Goal: Complete application form

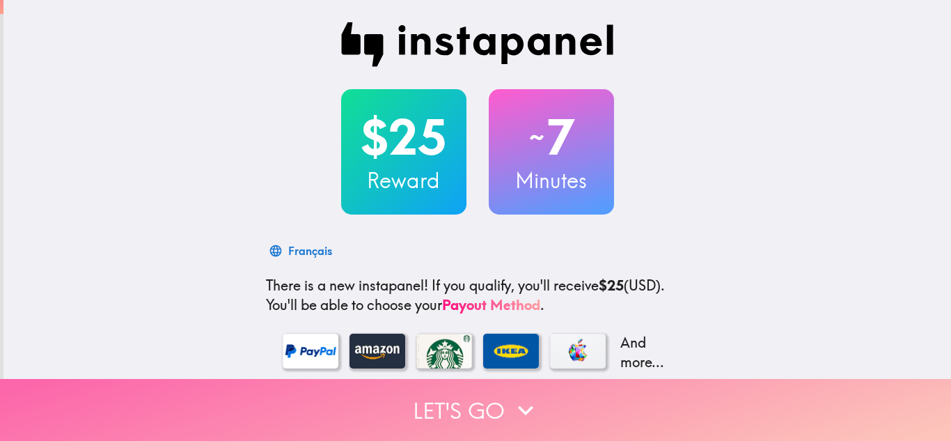
click at [515, 395] on icon "button" at bounding box center [525, 410] width 31 height 31
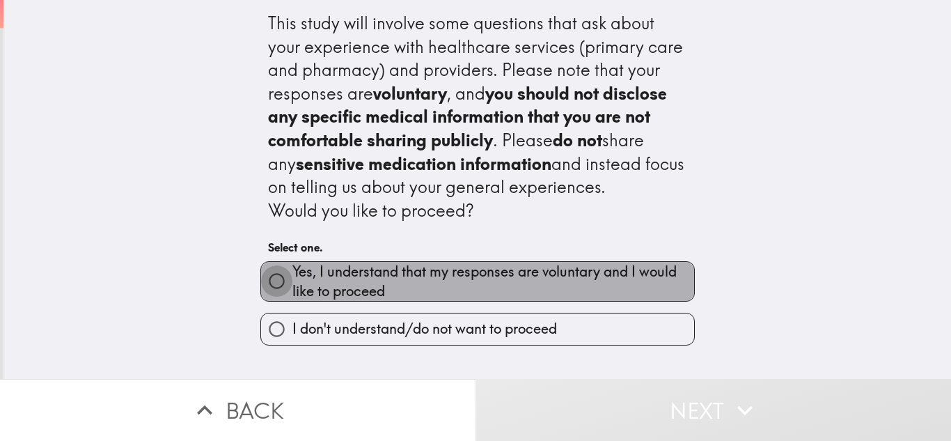
click at [266, 277] on input "Yes, I understand that my responses are voluntary and I would like to proceed" at bounding box center [276, 280] width 31 height 31
radio input "true"
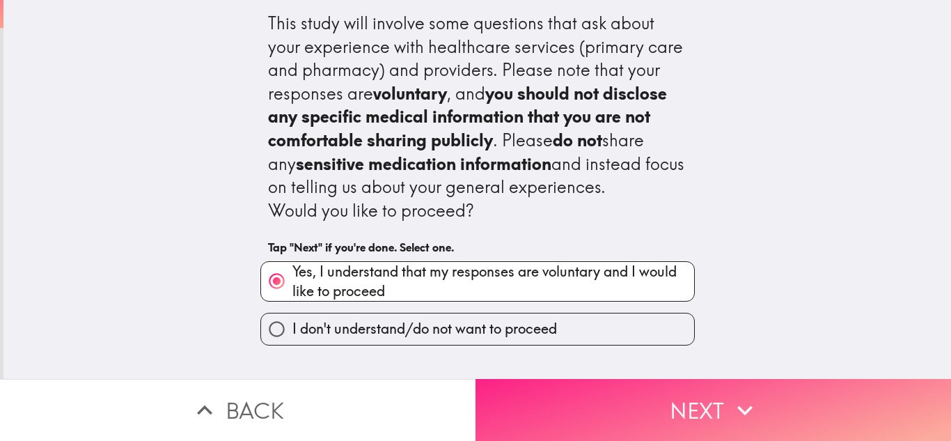
click at [737, 405] on icon "button" at bounding box center [744, 410] width 15 height 10
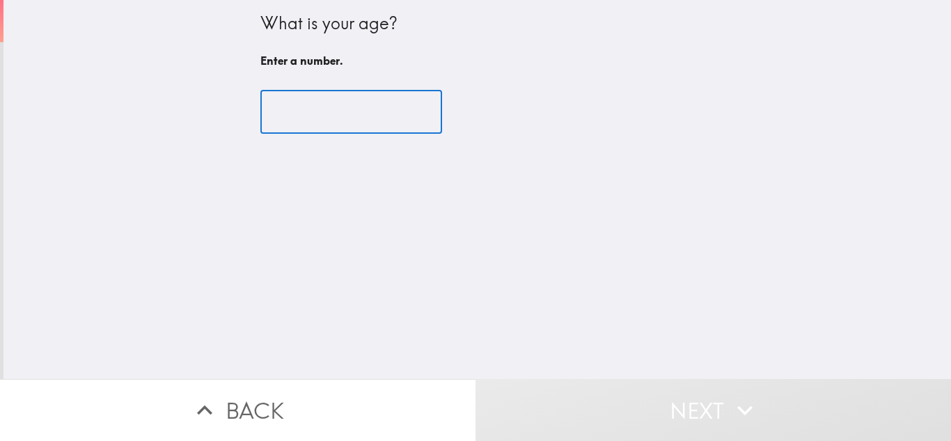
click at [368, 116] on input "number" at bounding box center [351, 112] width 182 height 43
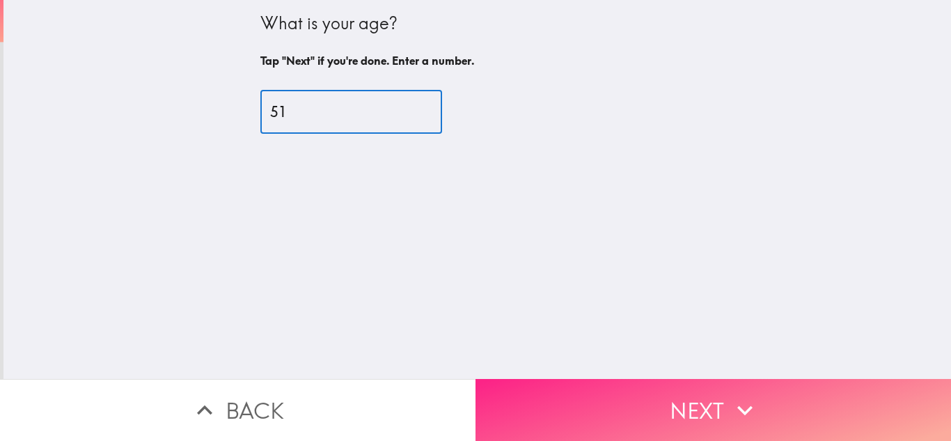
type input "51"
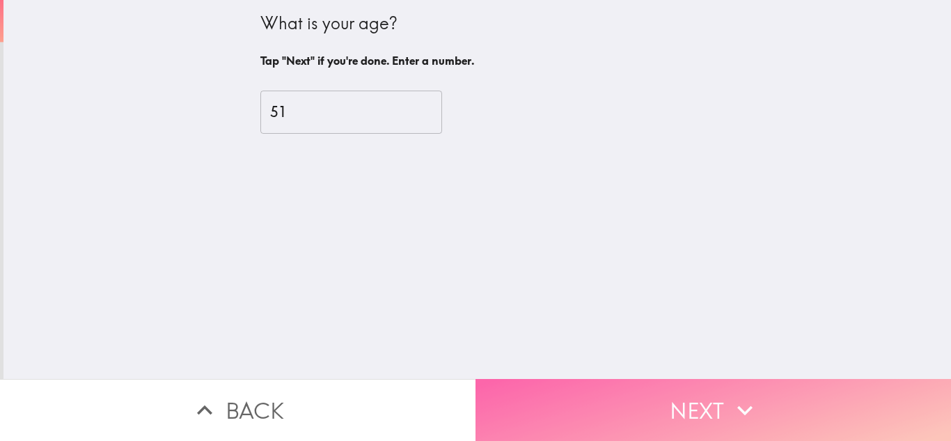
click at [719, 391] on button "Next" at bounding box center [714, 410] width 476 height 62
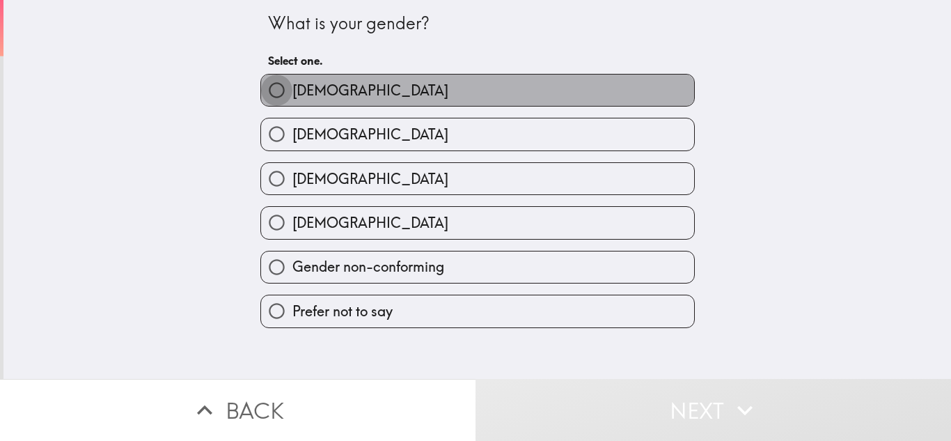
click at [266, 91] on input "[DEMOGRAPHIC_DATA]" at bounding box center [276, 90] width 31 height 31
radio input "true"
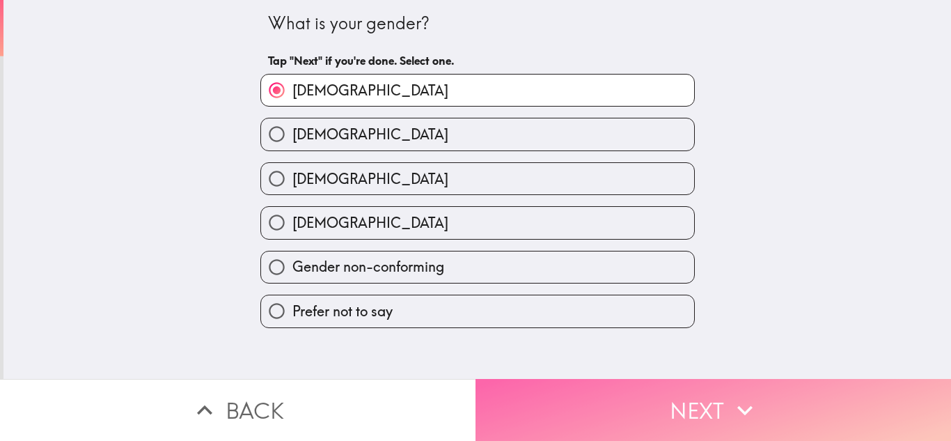
click at [719, 384] on button "Next" at bounding box center [714, 410] width 476 height 62
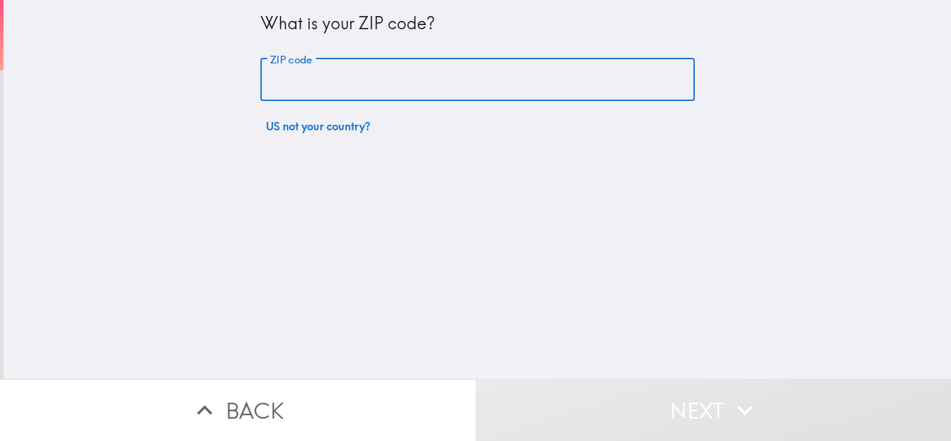
click at [362, 68] on input "ZIP code" at bounding box center [477, 79] width 434 height 43
type input "08021"
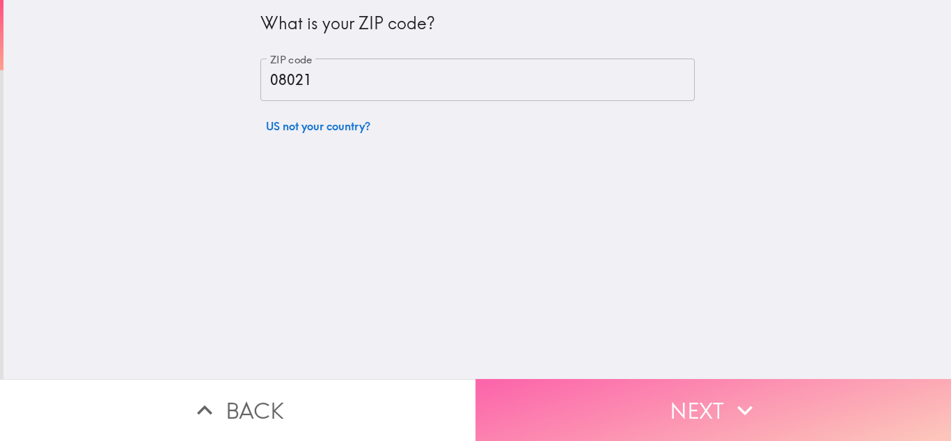
click at [706, 394] on button "Next" at bounding box center [714, 410] width 476 height 62
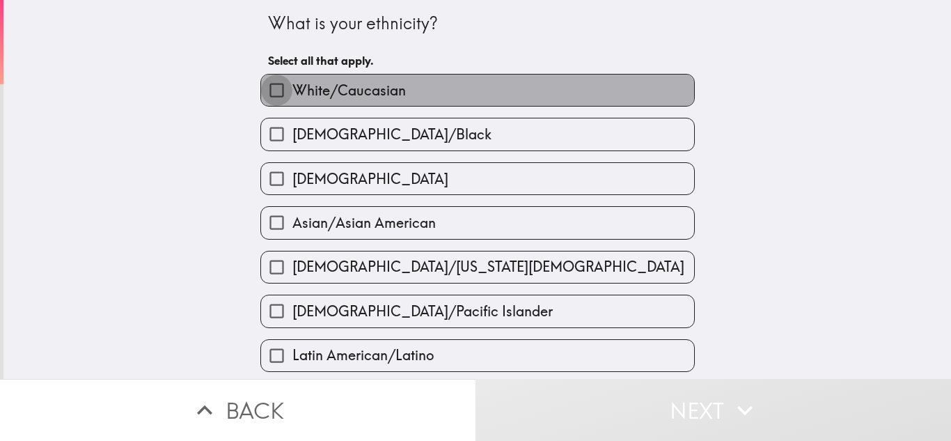
click at [266, 91] on input "White/Caucasian" at bounding box center [276, 90] width 31 height 31
checkbox input "true"
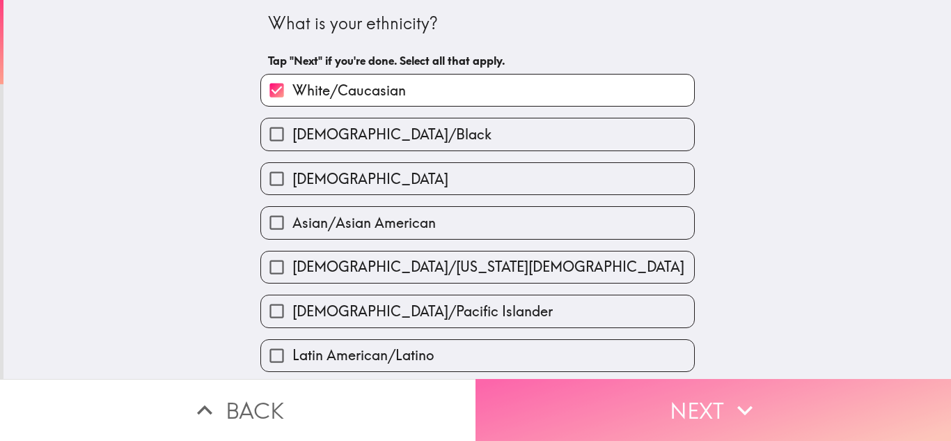
click at [711, 400] on button "Next" at bounding box center [714, 410] width 476 height 62
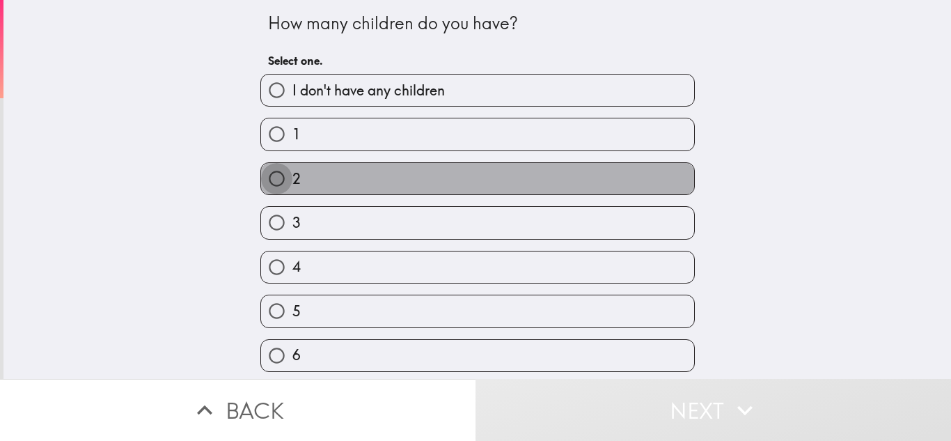
click at [267, 175] on input "2" at bounding box center [276, 178] width 31 height 31
radio input "true"
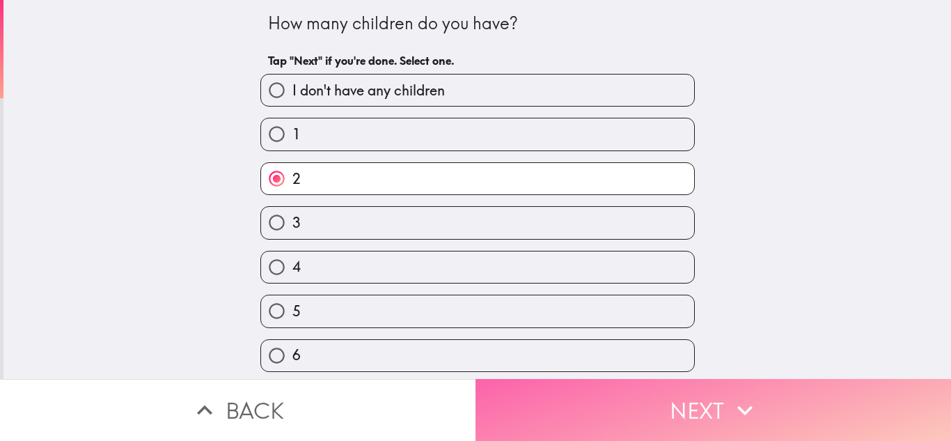
click at [721, 393] on button "Next" at bounding box center [714, 410] width 476 height 62
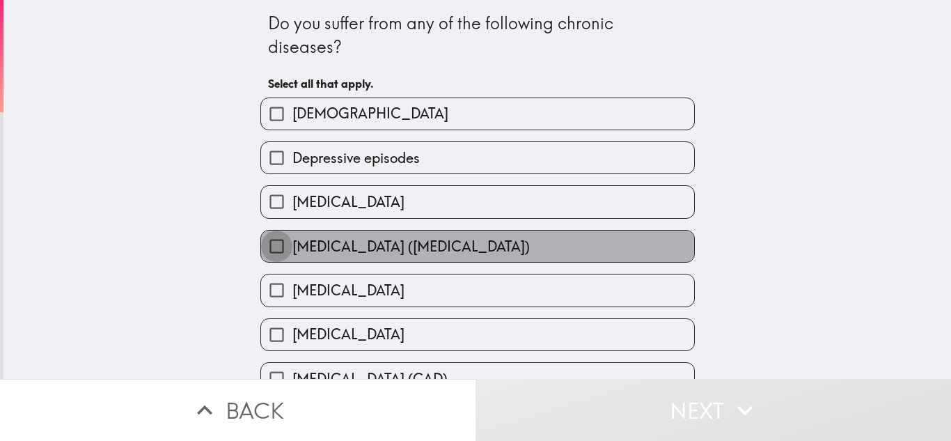
click at [264, 244] on input "[MEDICAL_DATA] ([MEDICAL_DATA])" at bounding box center [276, 245] width 31 height 31
checkbox input "true"
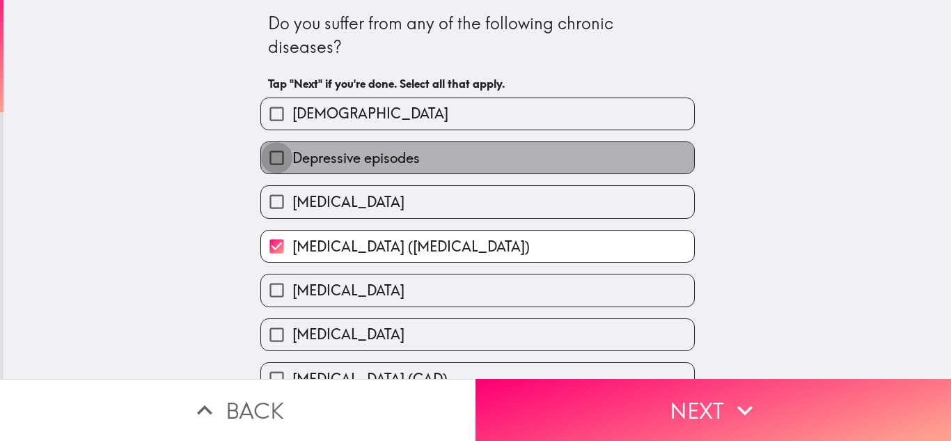
click at [262, 158] on input "Depressive episodes" at bounding box center [276, 157] width 31 height 31
checkbox input "true"
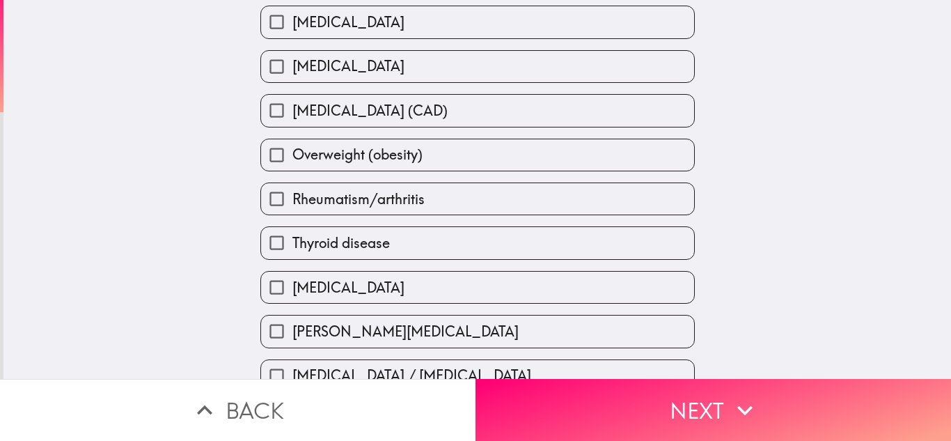
scroll to position [270, 0]
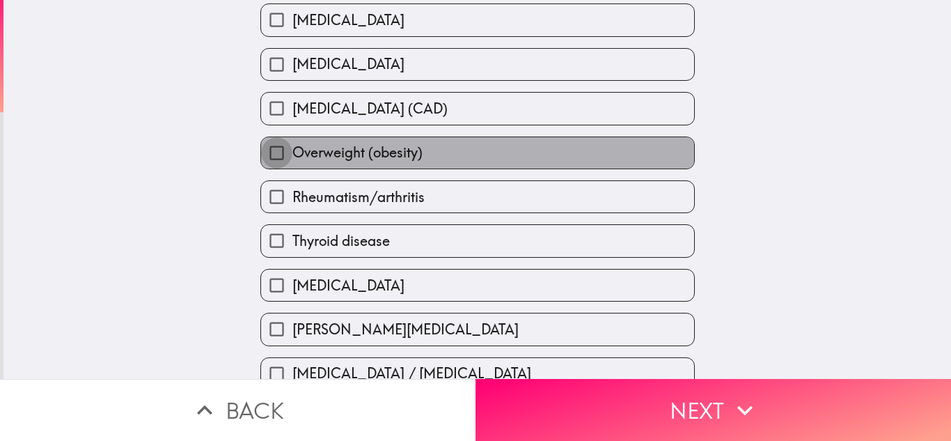
click at [264, 148] on input "Overweight (obesity)" at bounding box center [276, 152] width 31 height 31
checkbox input "true"
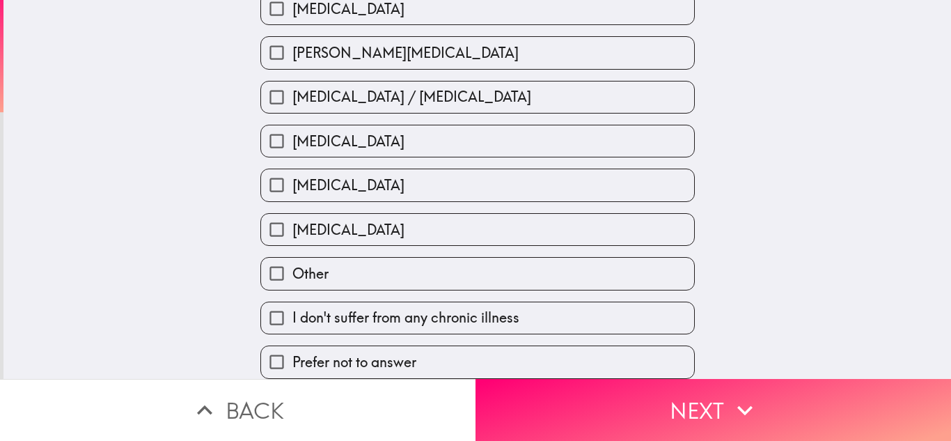
scroll to position [557, 0]
click at [266, 219] on input "[MEDICAL_DATA]" at bounding box center [276, 229] width 31 height 31
checkbox input "true"
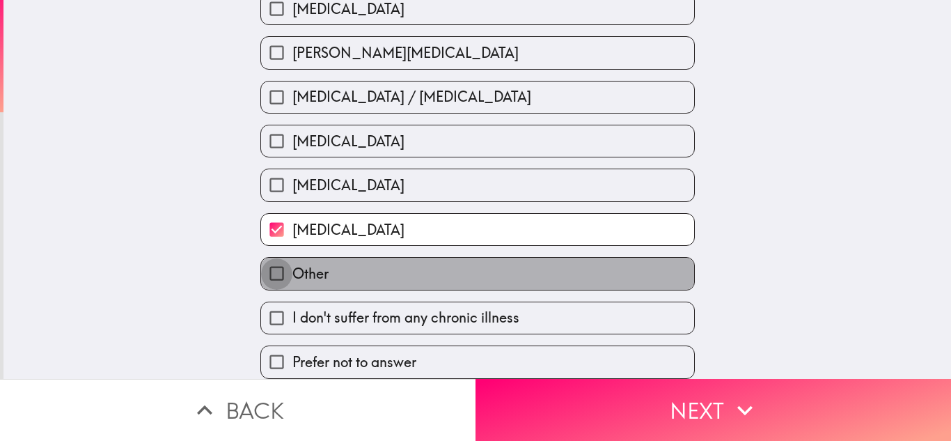
click at [266, 260] on input "Other" at bounding box center [276, 273] width 31 height 31
checkbox input "true"
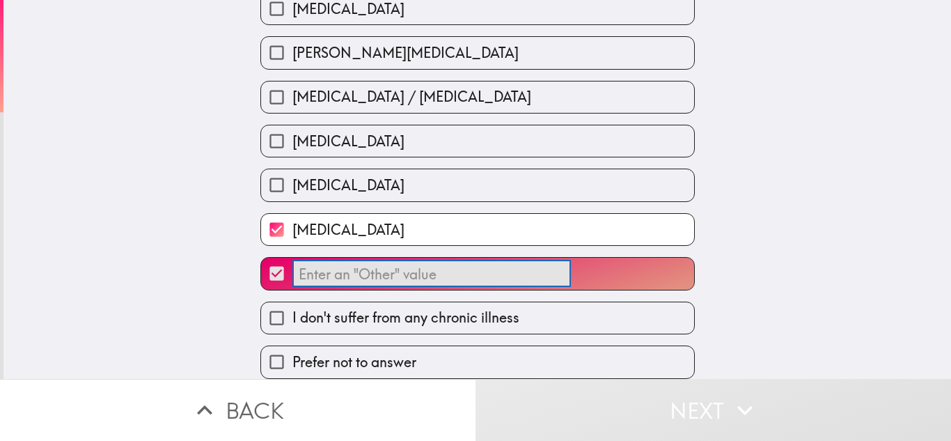
click at [324, 262] on input "​" at bounding box center [431, 273] width 279 height 27
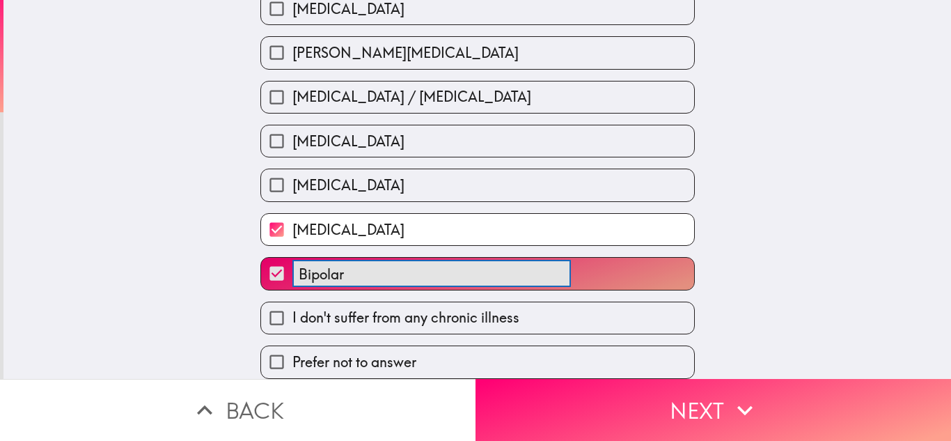
click at [261, 258] on button "Bipolar ​" at bounding box center [477, 273] width 433 height 31
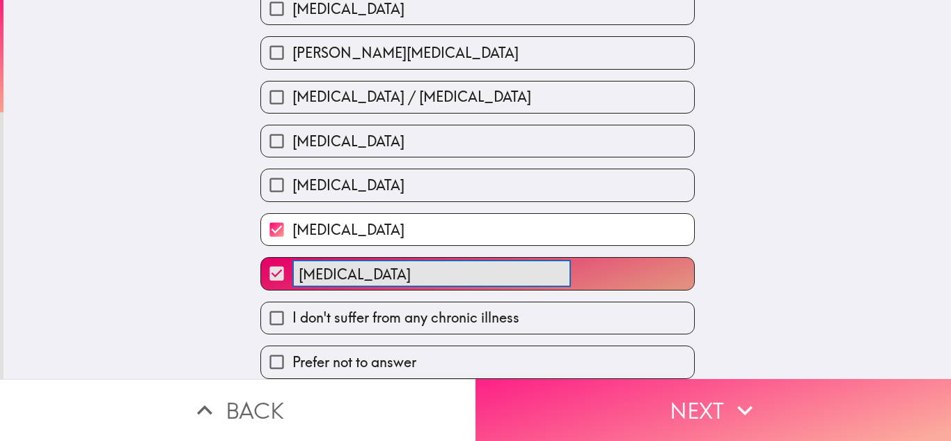
type input "[MEDICAL_DATA]"
click at [737, 404] on icon "button" at bounding box center [745, 410] width 31 height 31
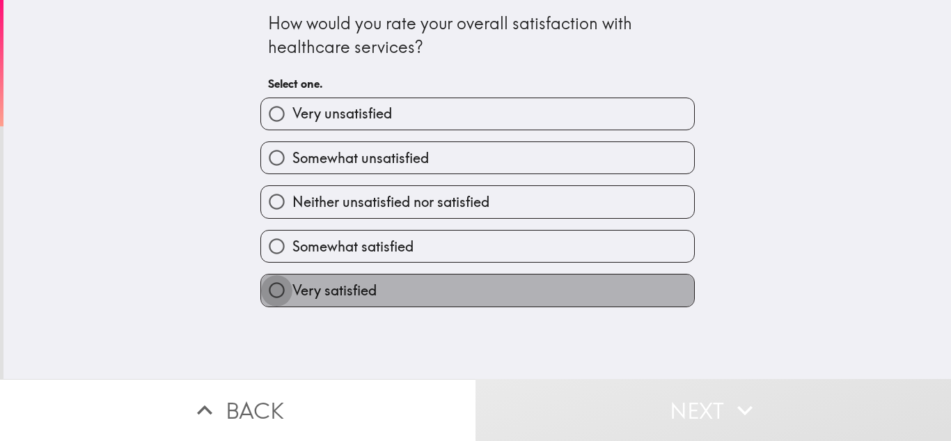
click at [267, 290] on input "Very satisfied" at bounding box center [276, 289] width 31 height 31
radio input "true"
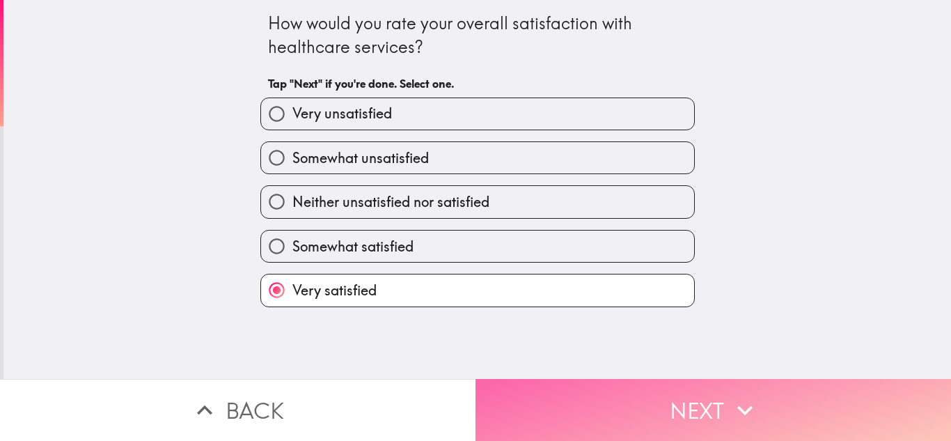
click at [731, 400] on icon "button" at bounding box center [745, 410] width 31 height 31
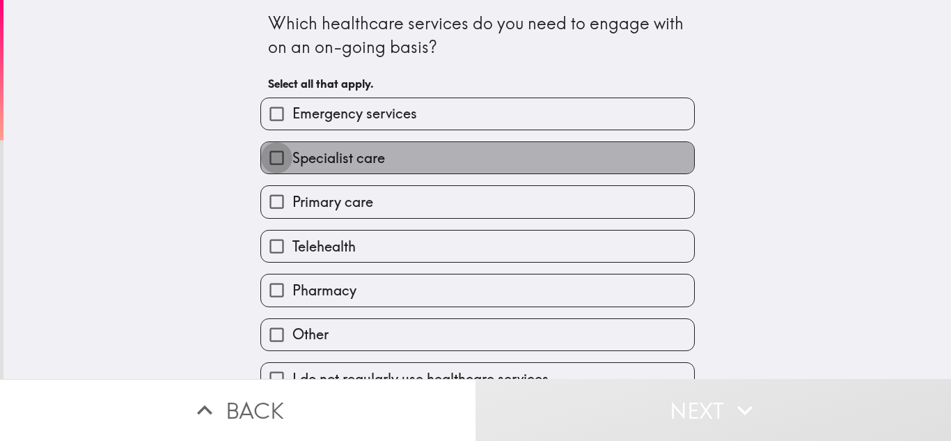
click at [267, 159] on input "Specialist care" at bounding box center [276, 157] width 31 height 31
checkbox input "true"
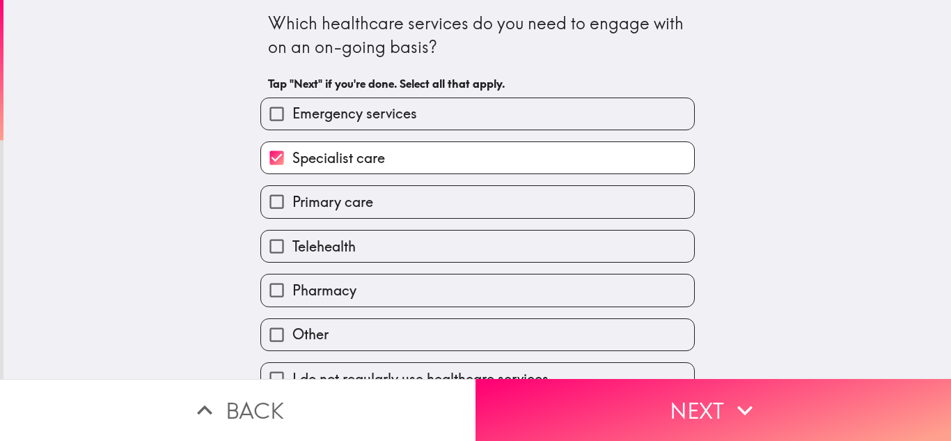
click at [263, 293] on input "Pharmacy" at bounding box center [276, 289] width 31 height 31
checkbox input "true"
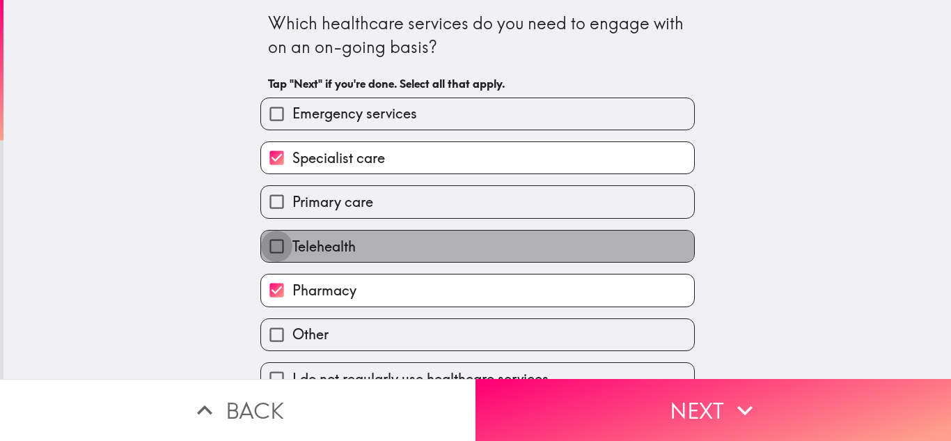
click at [267, 242] on input "Telehealth" at bounding box center [276, 245] width 31 height 31
checkbox input "true"
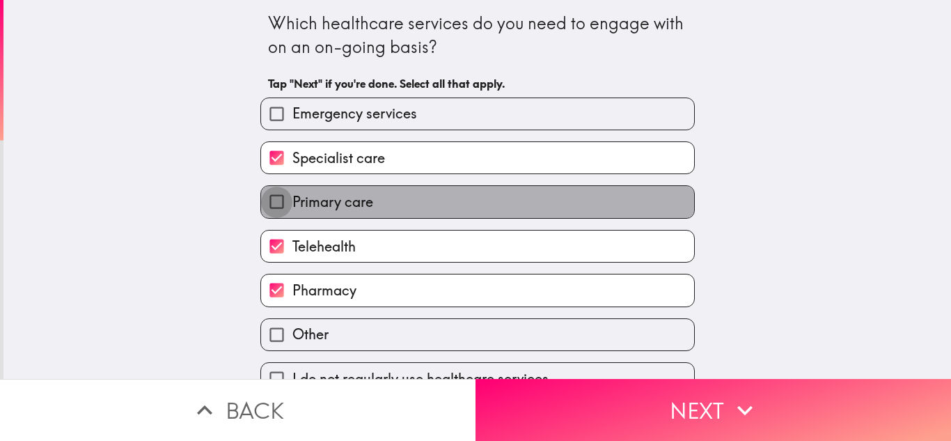
click at [269, 198] on input "Primary care" at bounding box center [276, 201] width 31 height 31
checkbox input "true"
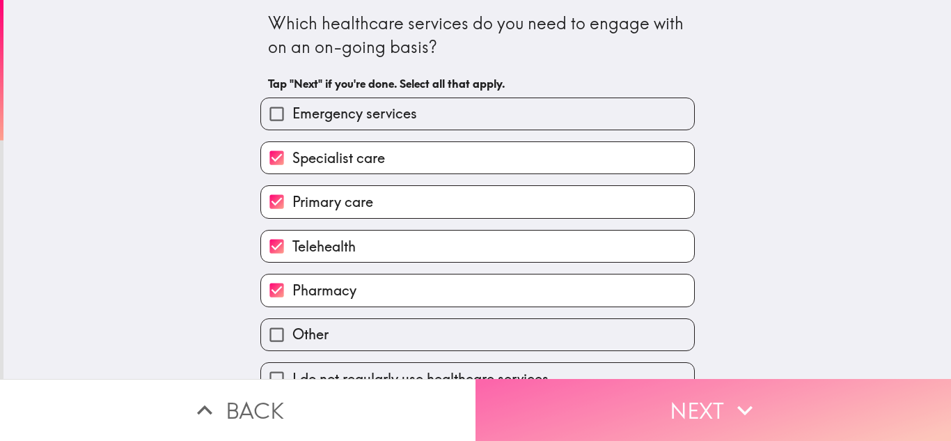
click at [764, 396] on button "Next" at bounding box center [714, 410] width 476 height 62
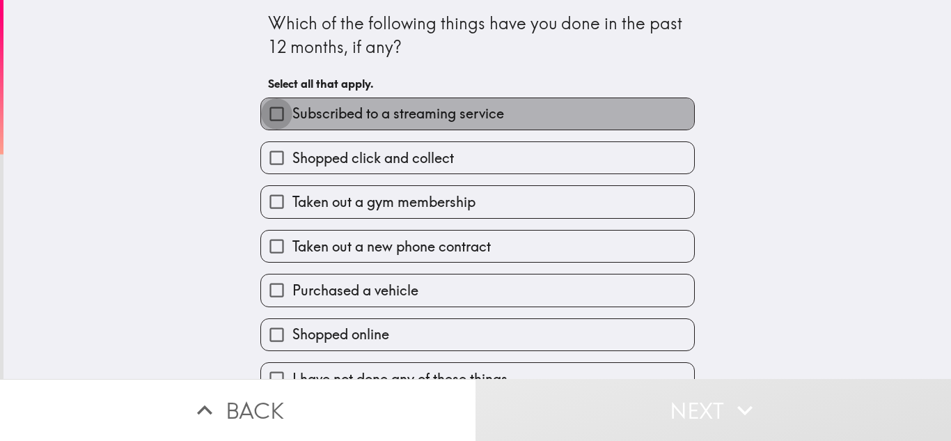
click at [265, 112] on input "Subscribed to a streaming service" at bounding box center [276, 113] width 31 height 31
checkbox input "true"
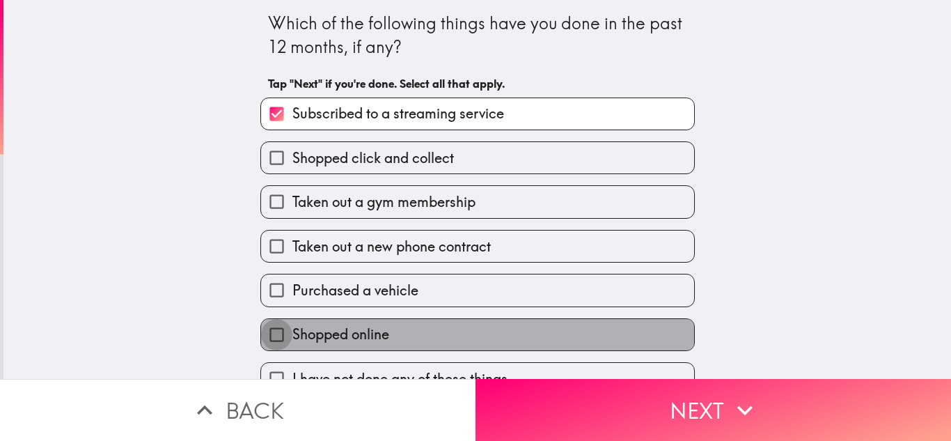
click at [268, 334] on input "Shopped online" at bounding box center [276, 334] width 31 height 31
checkbox input "true"
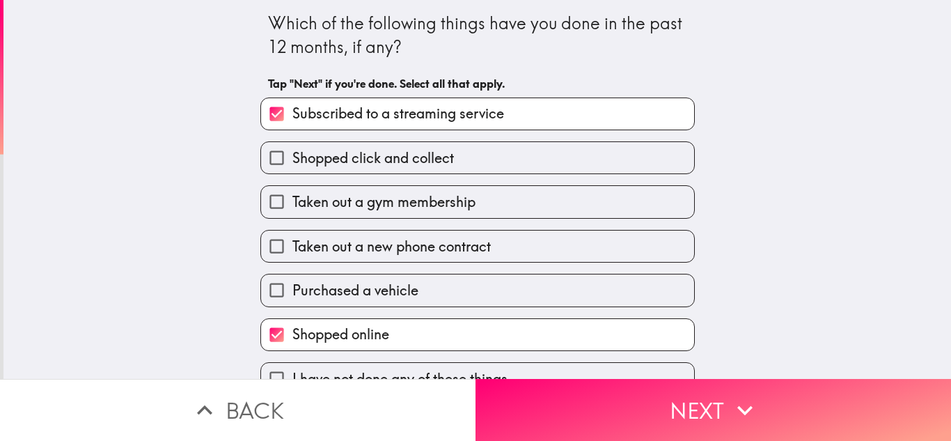
click at [269, 285] on input "Purchased a vehicle" at bounding box center [276, 289] width 31 height 31
checkbox input "true"
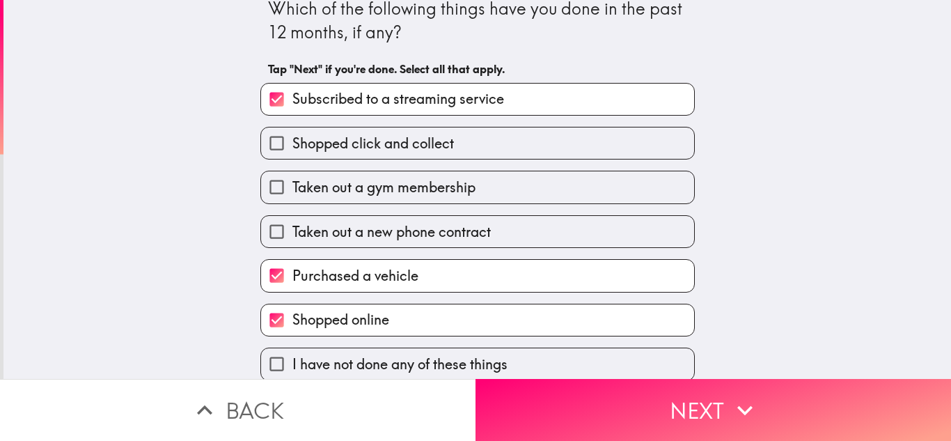
scroll to position [27, 0]
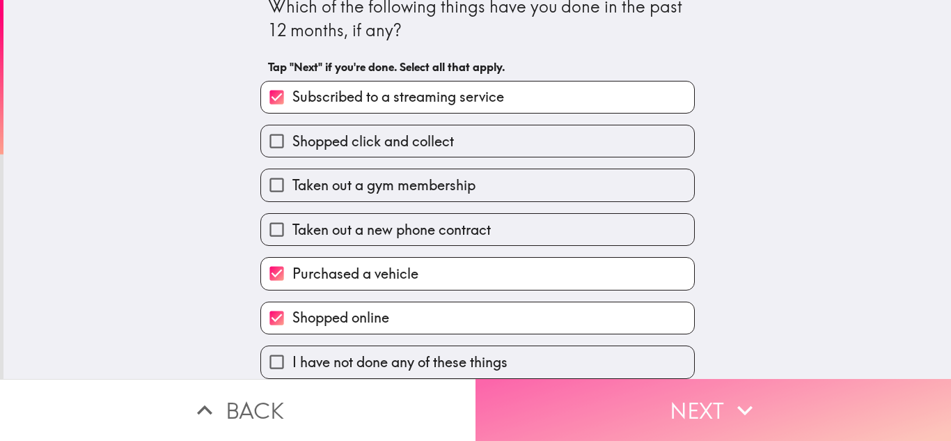
click at [736, 403] on icon "button" at bounding box center [745, 410] width 31 height 31
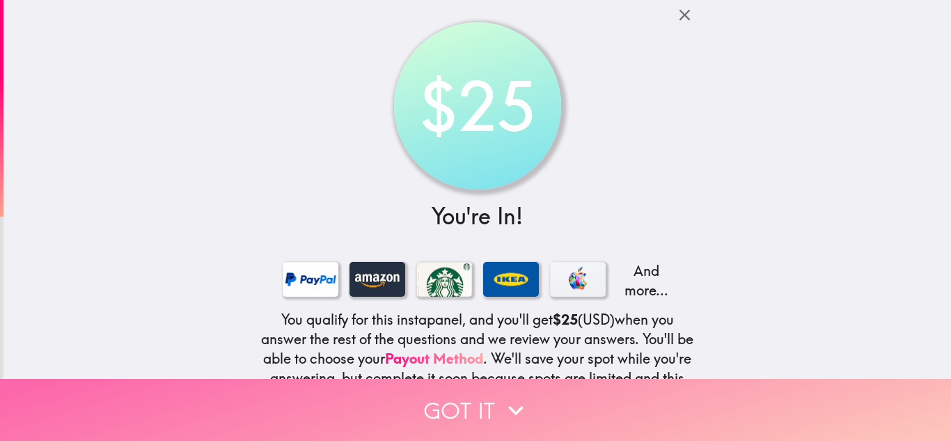
click at [503, 395] on icon "button" at bounding box center [516, 410] width 31 height 31
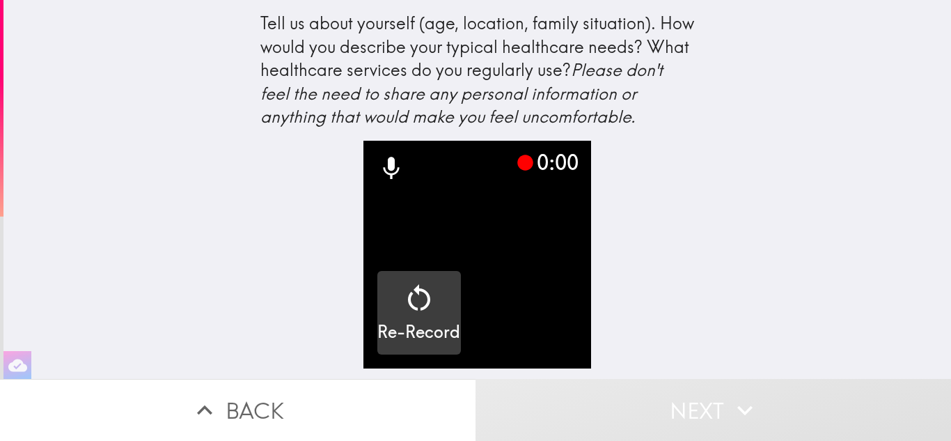
click at [527, 295] on video "button" at bounding box center [477, 255] width 228 height 228
click at [407, 299] on icon "button" at bounding box center [418, 297] width 33 height 33
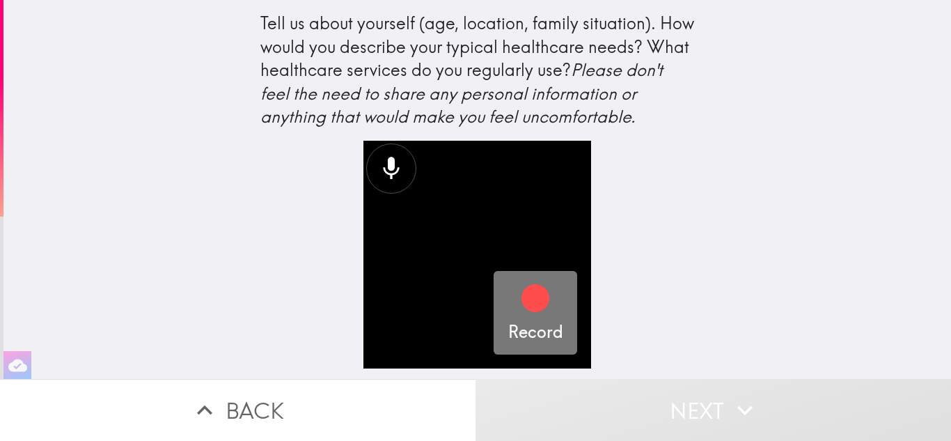
click at [528, 299] on icon "button" at bounding box center [536, 298] width 28 height 28
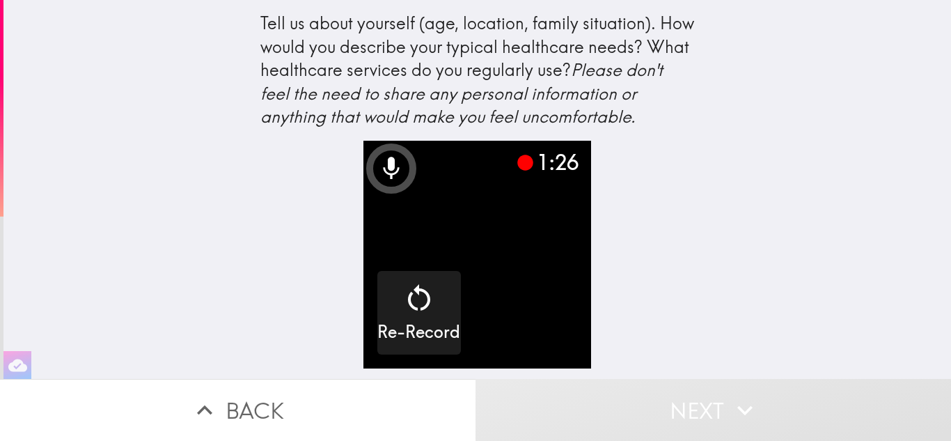
click at [680, 391] on button "Next" at bounding box center [714, 410] width 476 height 62
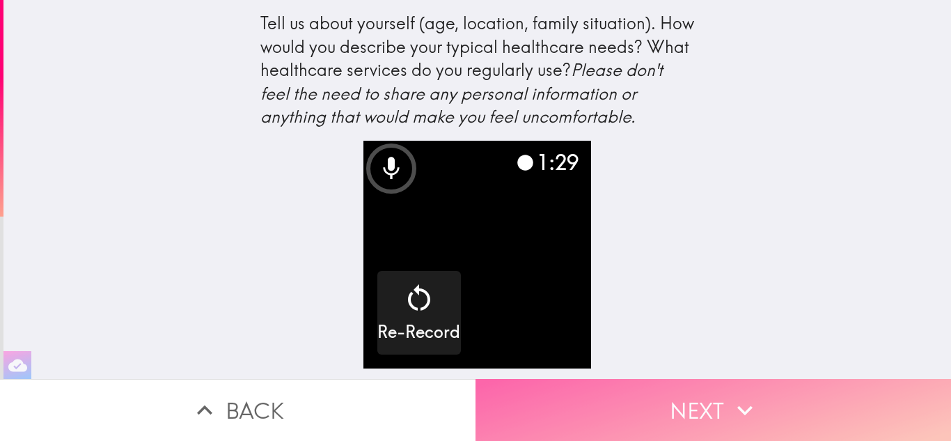
click at [680, 391] on button "Next" at bounding box center [714, 410] width 476 height 62
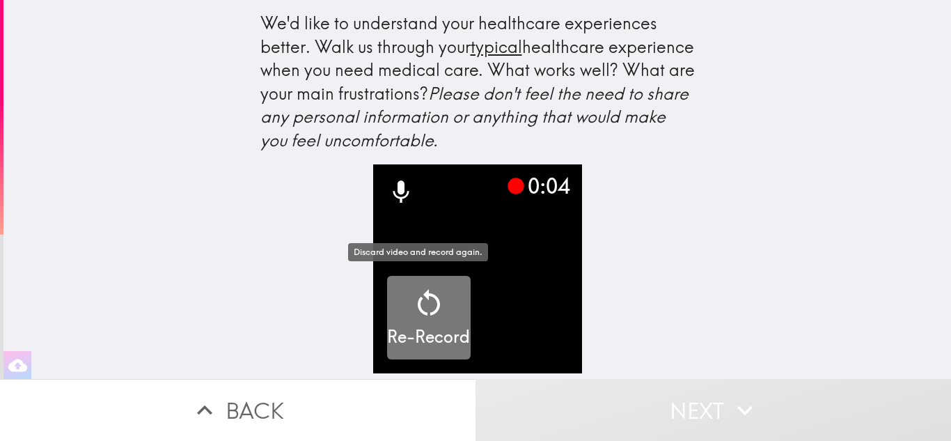
click at [428, 288] on icon "button" at bounding box center [428, 302] width 33 height 33
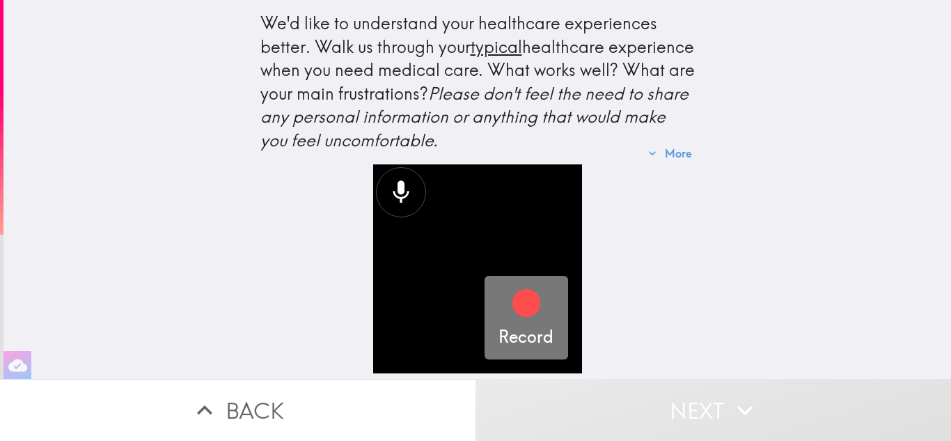
click at [512, 301] on icon "button" at bounding box center [526, 303] width 28 height 28
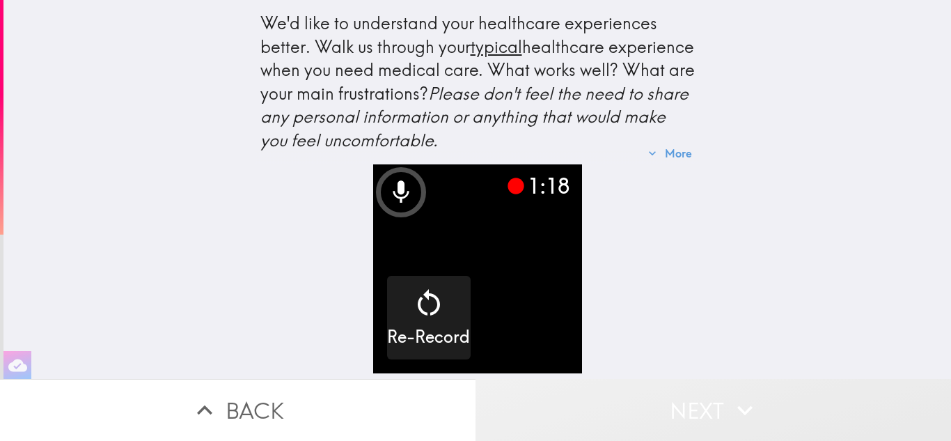
click at [712, 414] on button "Next" at bounding box center [714, 410] width 476 height 62
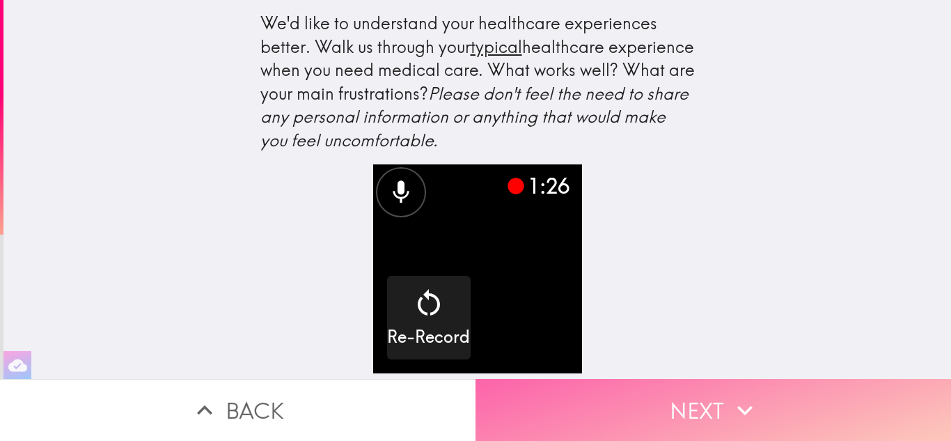
click at [739, 397] on icon "button" at bounding box center [745, 410] width 31 height 31
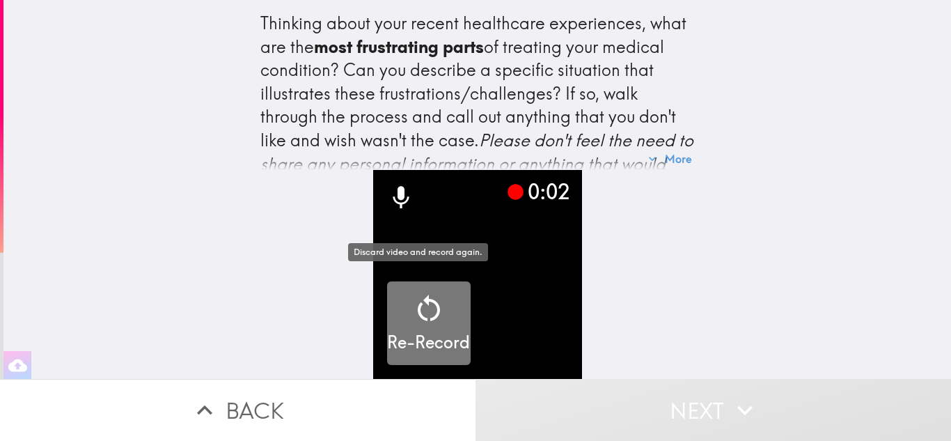
click at [412, 297] on icon "button" at bounding box center [428, 308] width 33 height 33
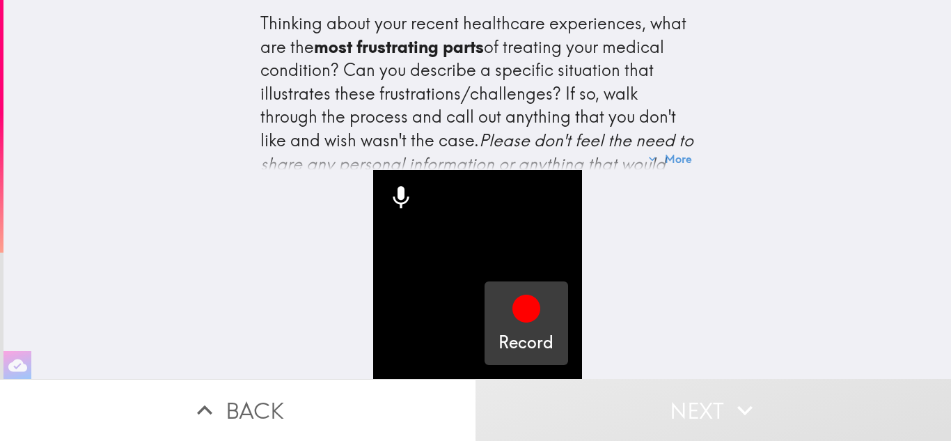
click at [512, 295] on icon "button" at bounding box center [526, 309] width 28 height 28
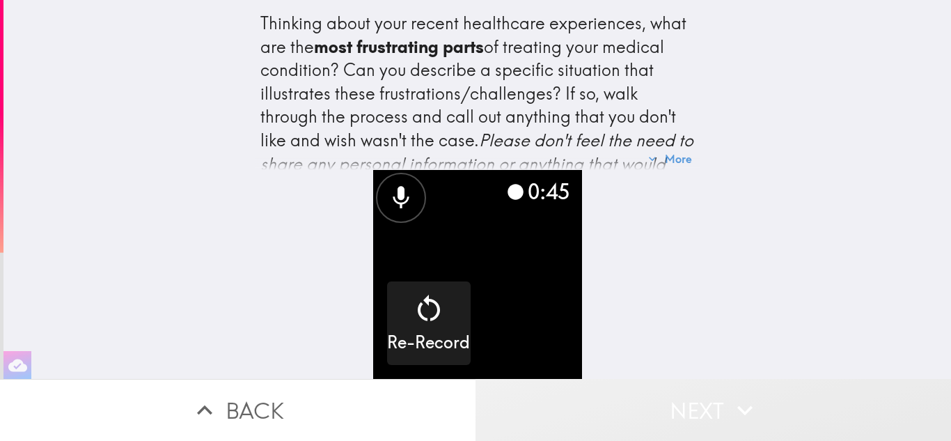
click at [715, 399] on button "Next" at bounding box center [714, 410] width 476 height 62
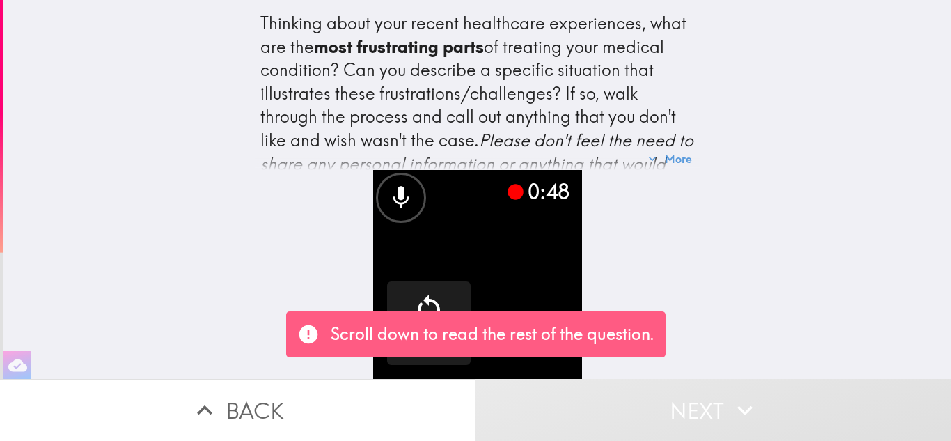
click at [865, 210] on div "Thinking about your recent healthcare experiences, what are the most frustratin…" at bounding box center [477, 189] width 948 height 379
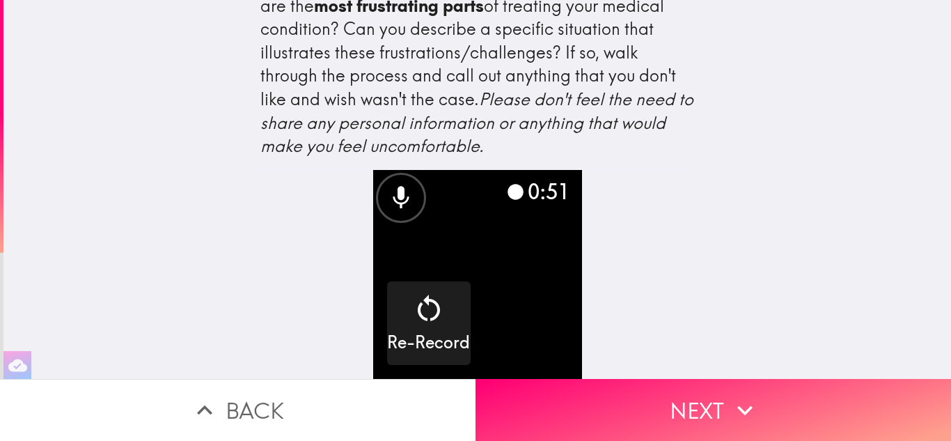
scroll to position [52, 0]
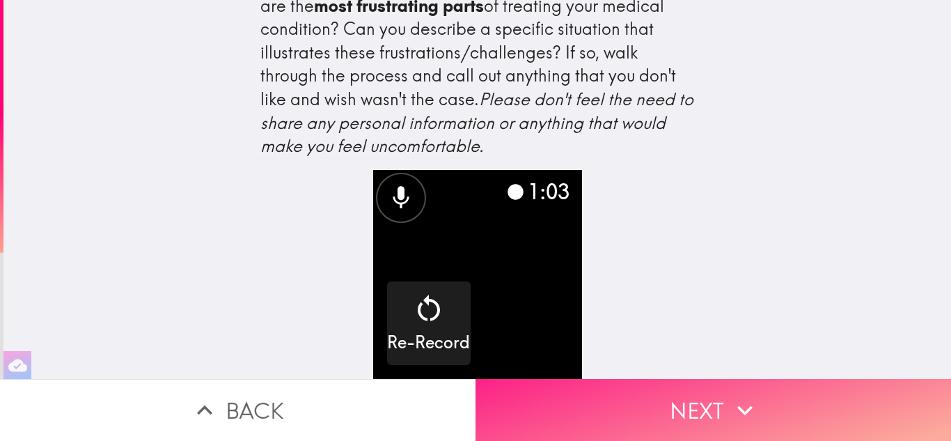
click at [706, 387] on button "Next" at bounding box center [714, 410] width 476 height 62
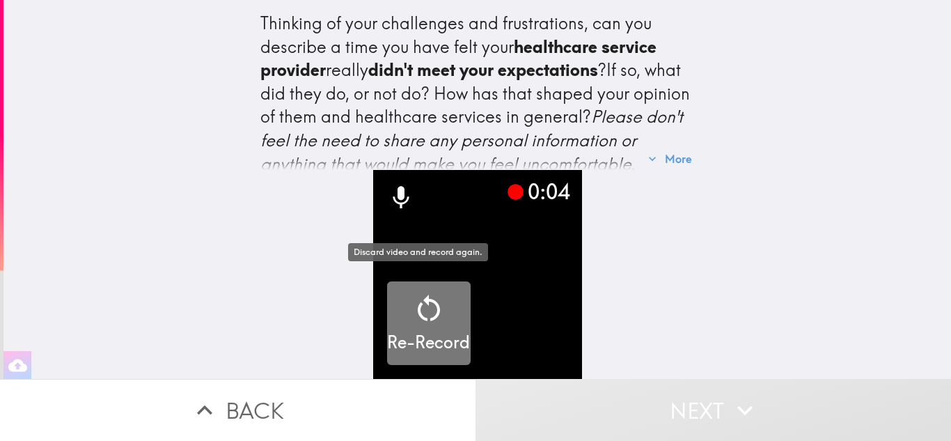
click at [421, 305] on icon "button" at bounding box center [428, 308] width 33 height 33
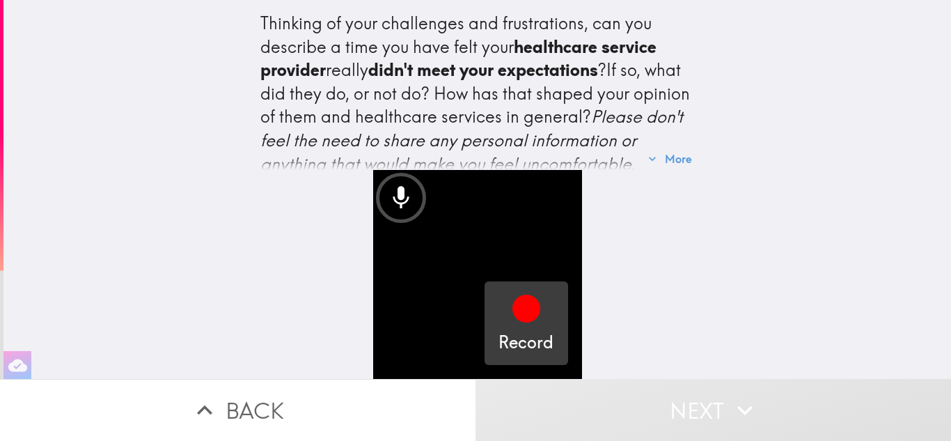
click at [523, 301] on icon "button" at bounding box center [526, 309] width 28 height 28
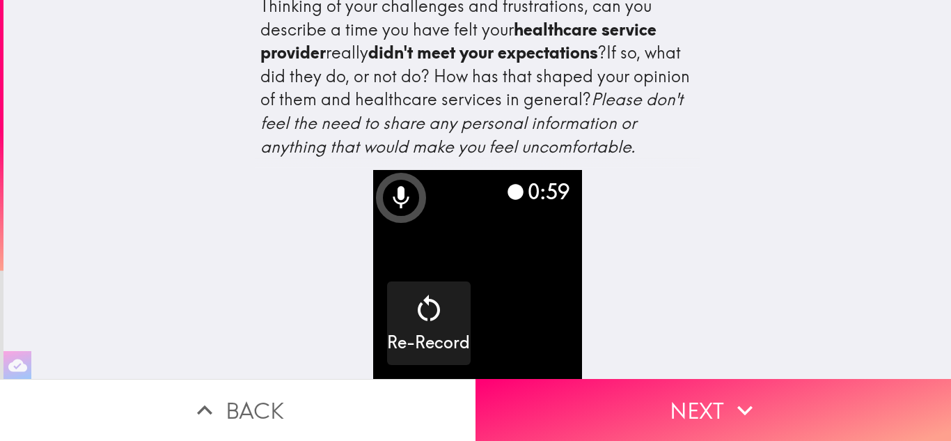
scroll to position [52, 0]
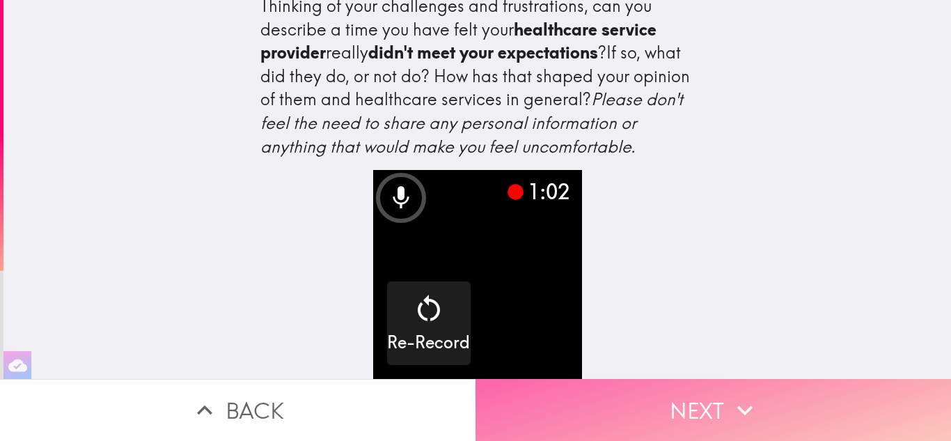
click at [691, 393] on button "Next" at bounding box center [714, 410] width 476 height 62
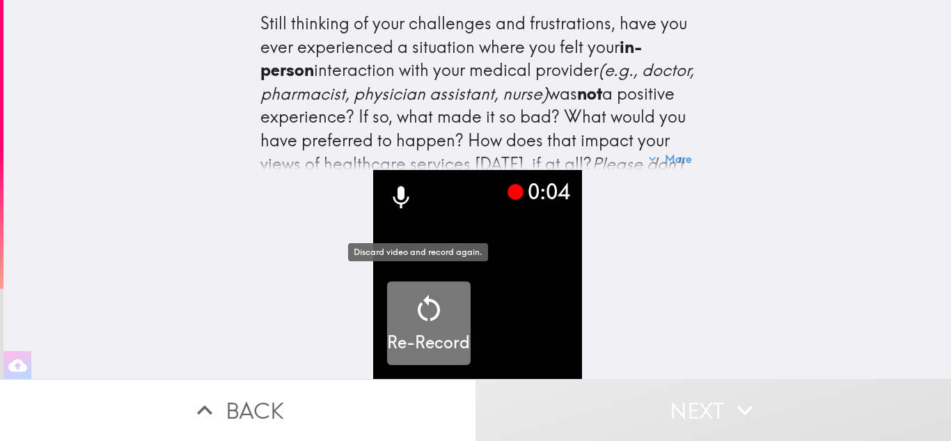
click at [422, 293] on icon "button" at bounding box center [428, 308] width 33 height 33
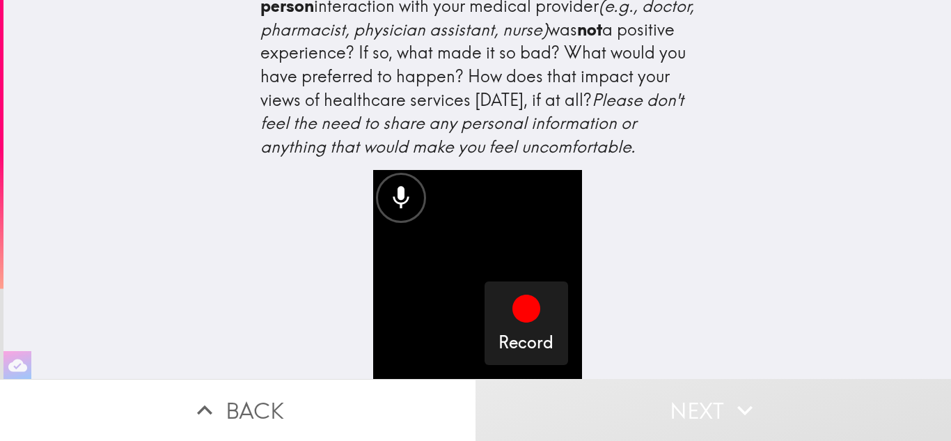
scroll to position [98, 0]
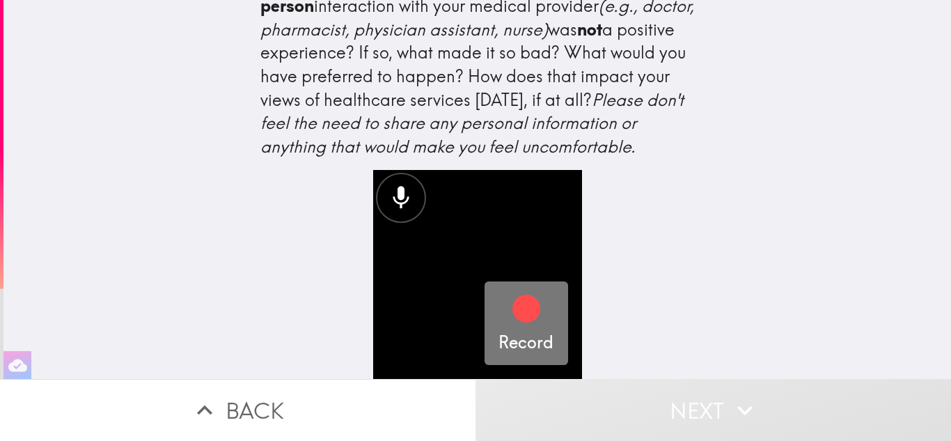
click at [518, 299] on icon "button" at bounding box center [526, 309] width 28 height 28
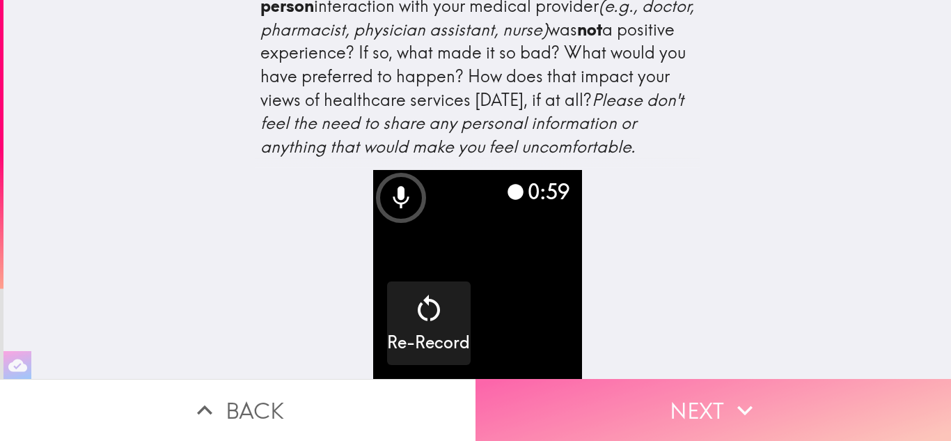
click at [730, 395] on icon "button" at bounding box center [745, 410] width 31 height 31
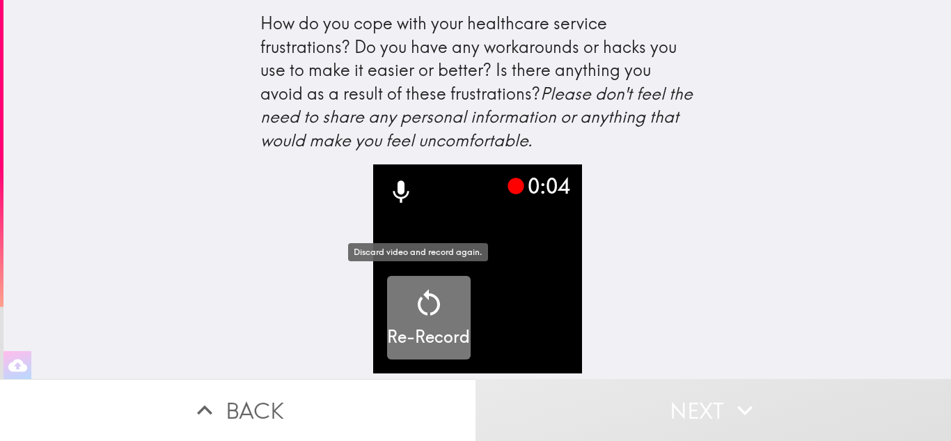
click at [418, 303] on icon "button" at bounding box center [428, 302] width 33 height 33
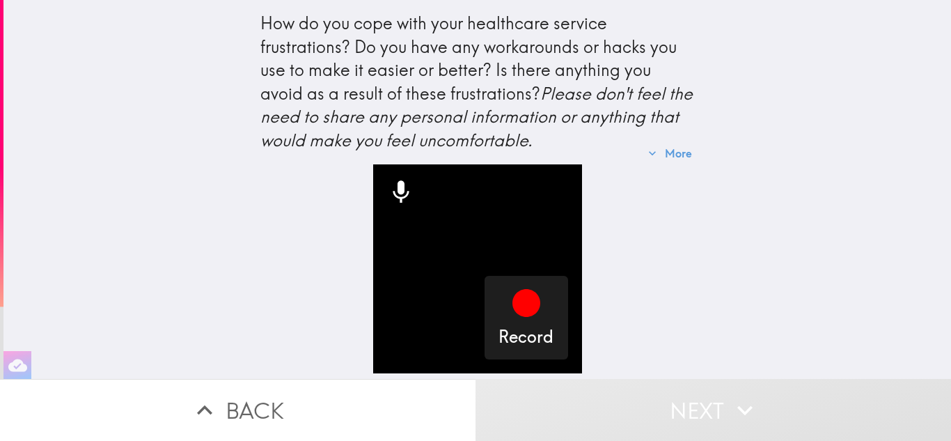
scroll to position [5, 0]
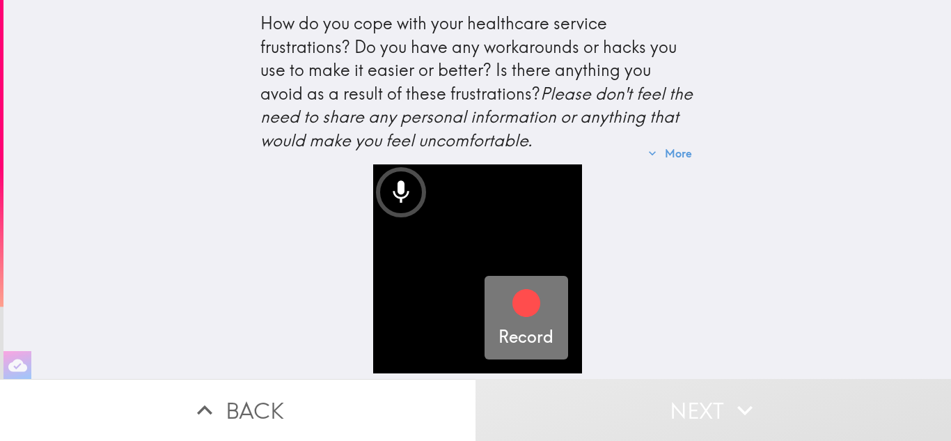
click at [512, 299] on icon "button" at bounding box center [526, 303] width 28 height 28
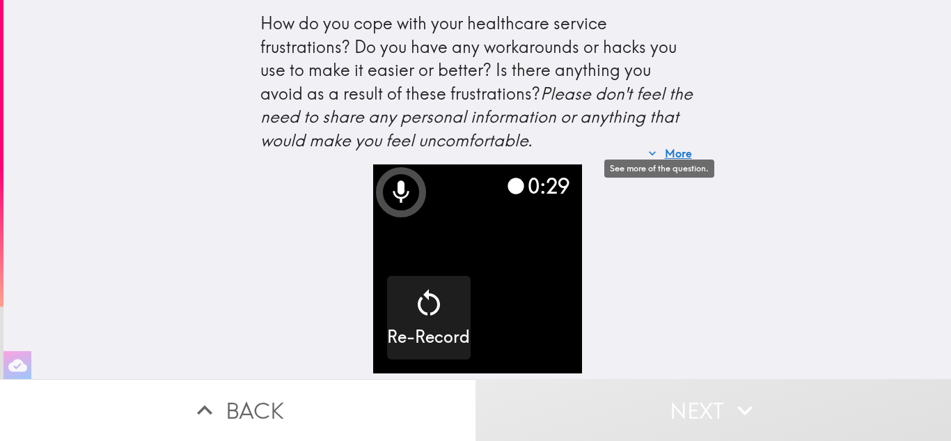
click at [645, 147] on icon "button" at bounding box center [652, 153] width 14 height 14
click at [681, 151] on button "More" at bounding box center [670, 153] width 55 height 28
click at [666, 150] on button "More" at bounding box center [670, 153] width 55 height 28
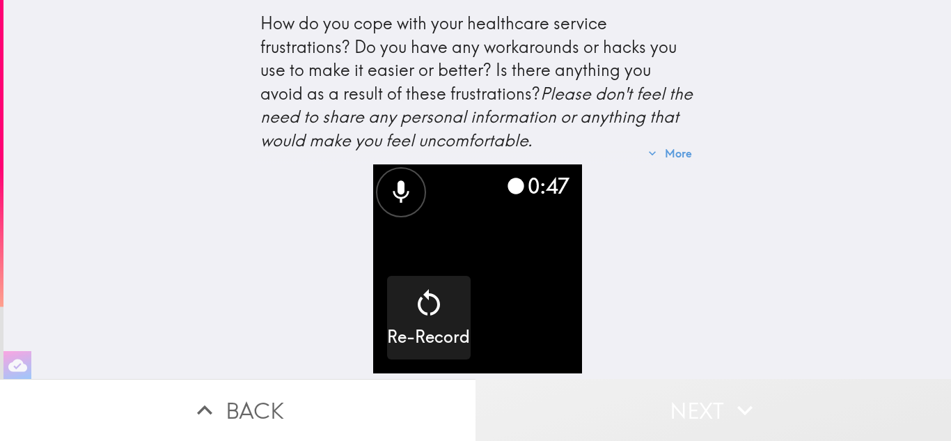
click at [702, 398] on button "Next" at bounding box center [714, 410] width 476 height 62
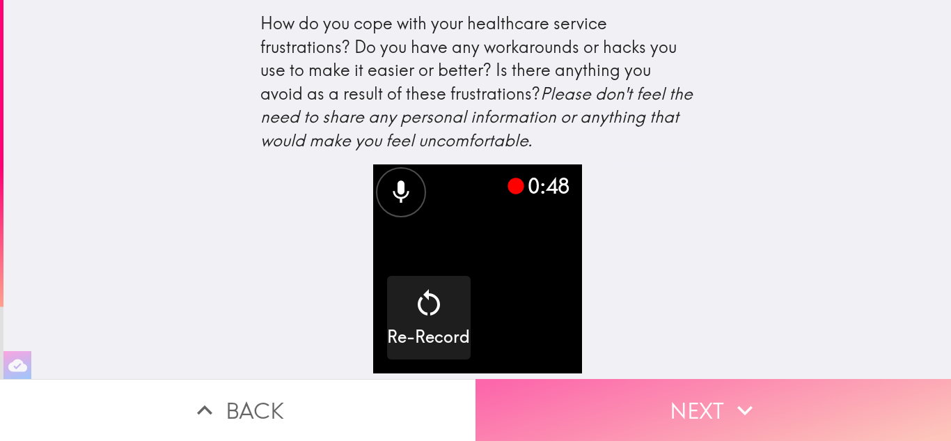
click at [702, 398] on button "Next" at bounding box center [714, 410] width 476 height 62
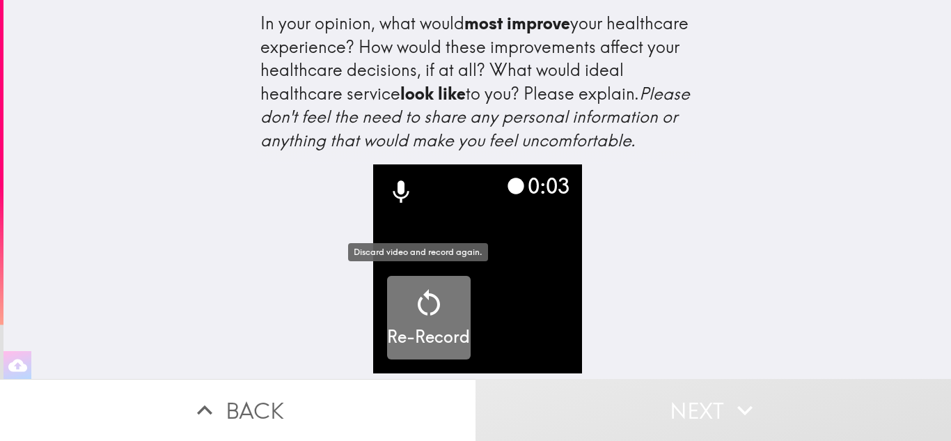
click at [418, 299] on icon "button" at bounding box center [429, 302] width 22 height 26
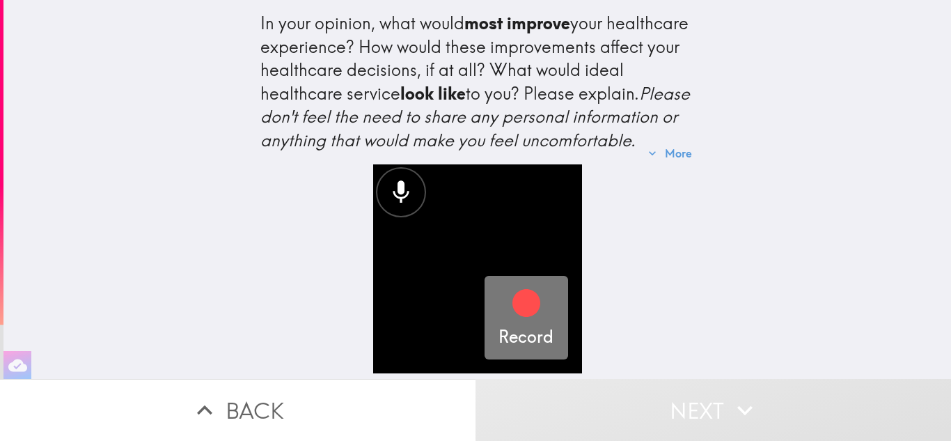
click at [516, 298] on icon "button" at bounding box center [526, 303] width 28 height 28
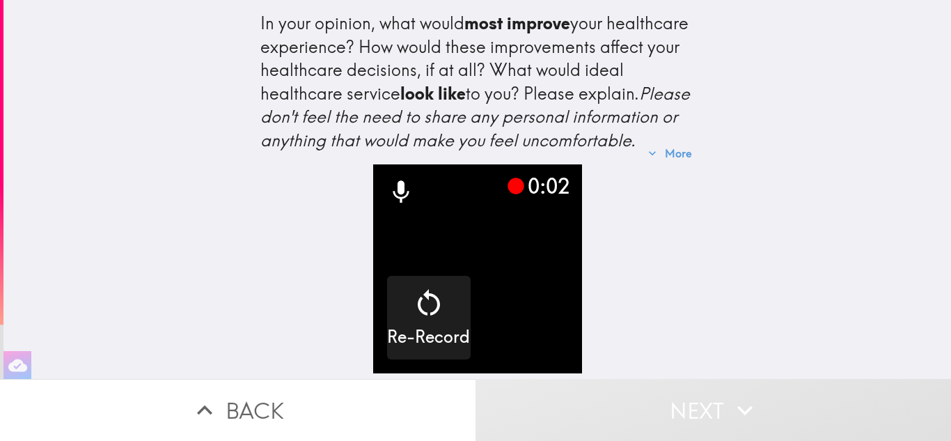
scroll to position [28, 0]
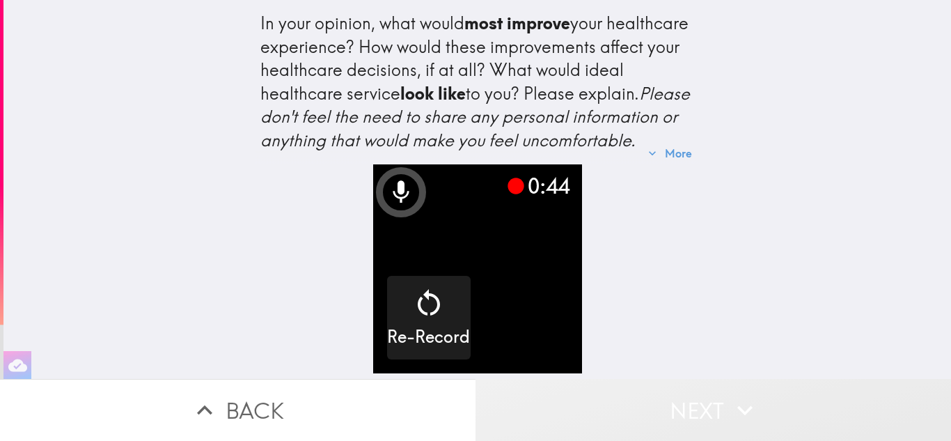
click at [730, 400] on icon "button" at bounding box center [745, 410] width 31 height 31
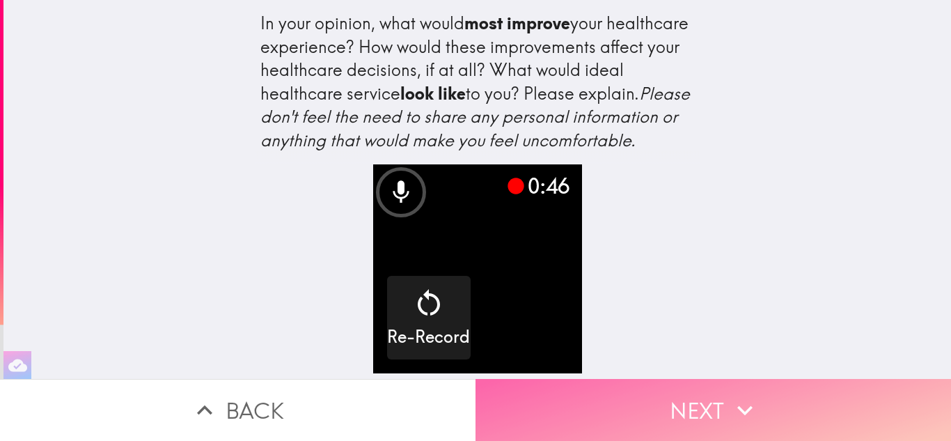
click at [730, 400] on icon "button" at bounding box center [745, 410] width 31 height 31
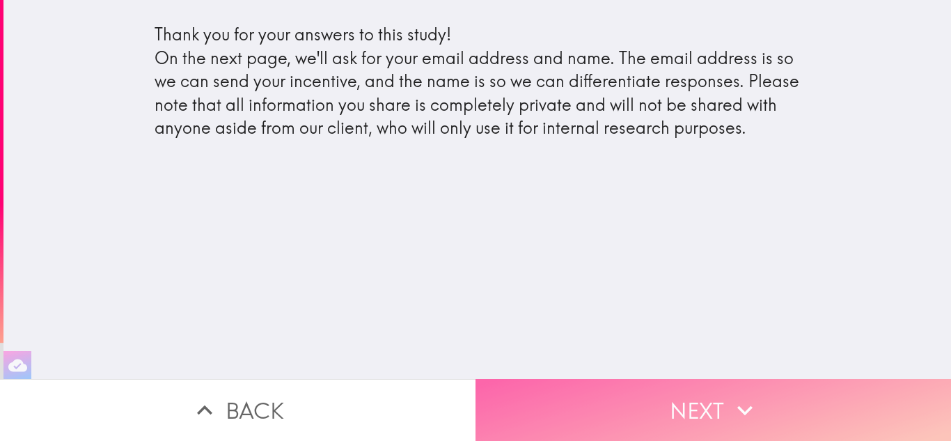
click at [685, 392] on button "Next" at bounding box center [714, 410] width 476 height 62
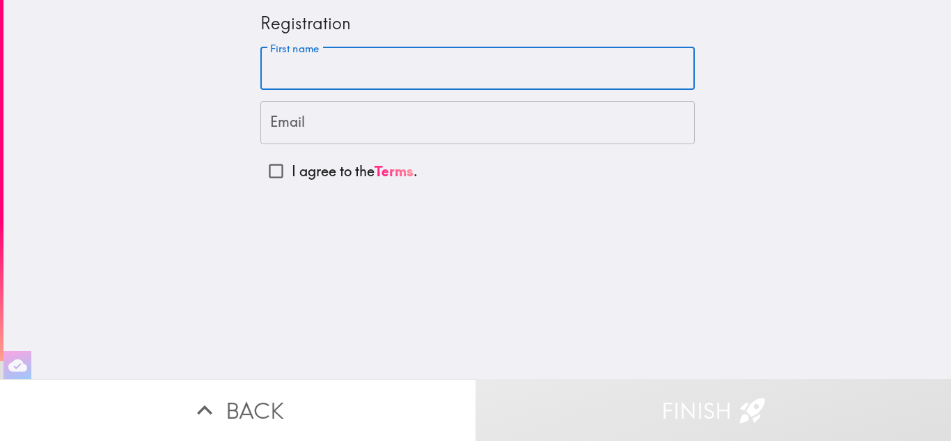
click at [372, 77] on input "First name" at bounding box center [477, 68] width 434 height 43
type input "[PERSON_NAME]"
click at [329, 127] on input "Email" at bounding box center [477, 122] width 434 height 43
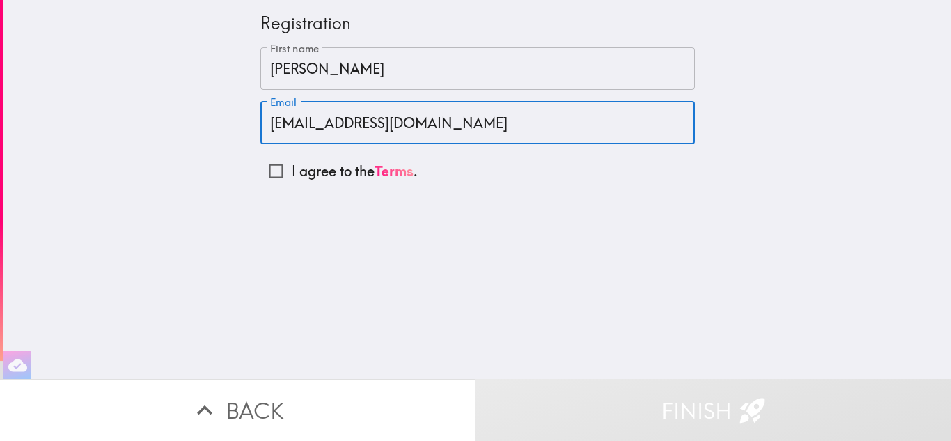
type input "[EMAIL_ADDRESS][DOMAIN_NAME]"
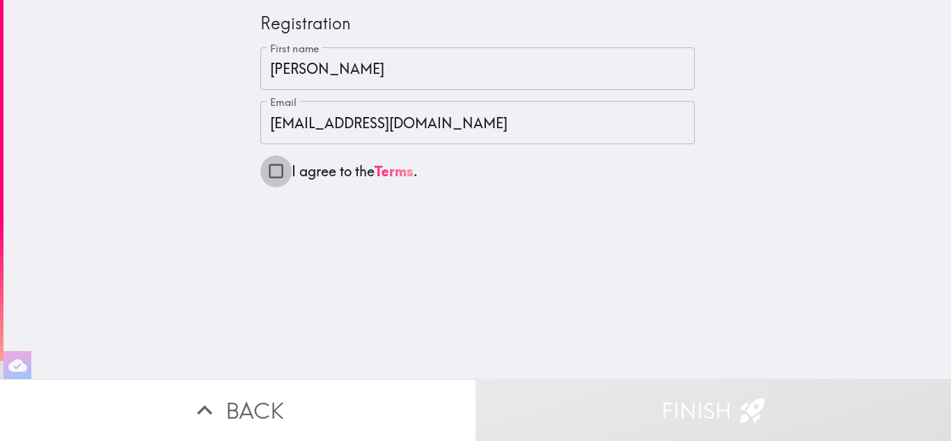
click at [265, 170] on input "I agree to the Terms ." at bounding box center [275, 170] width 31 height 31
checkbox input "true"
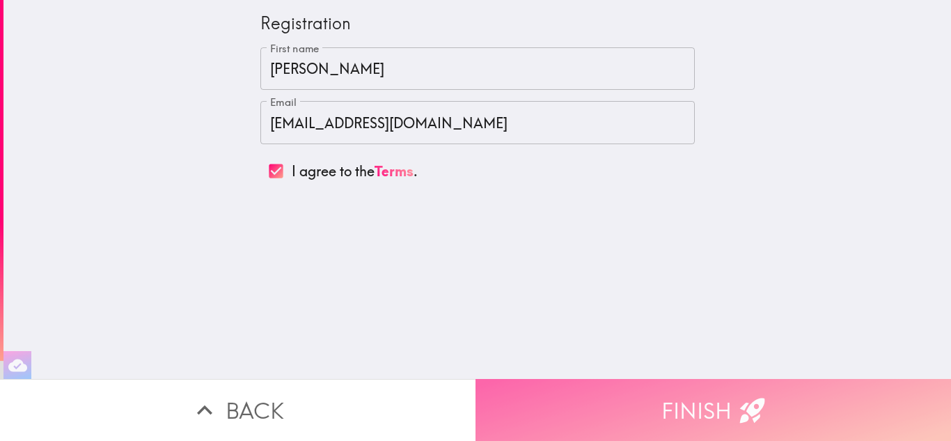
click at [690, 396] on button "Finish" at bounding box center [714, 410] width 476 height 62
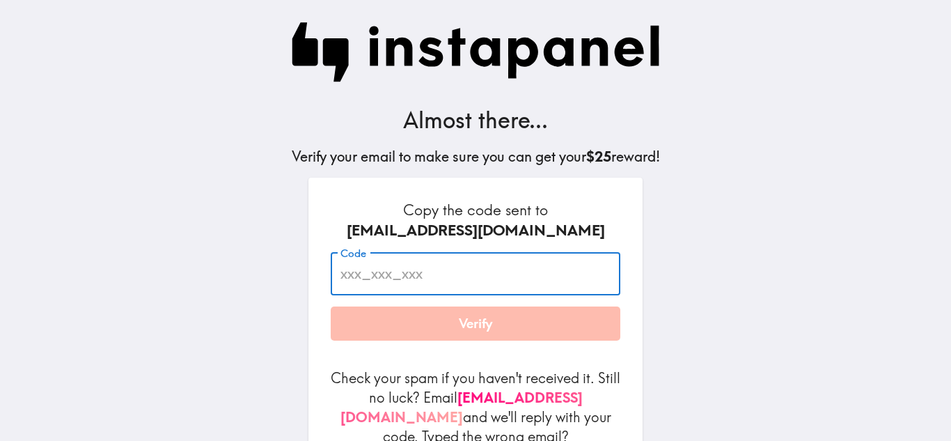
click at [417, 279] on input "Code" at bounding box center [476, 273] width 290 height 43
type input "Fbd_dP5_mNM"
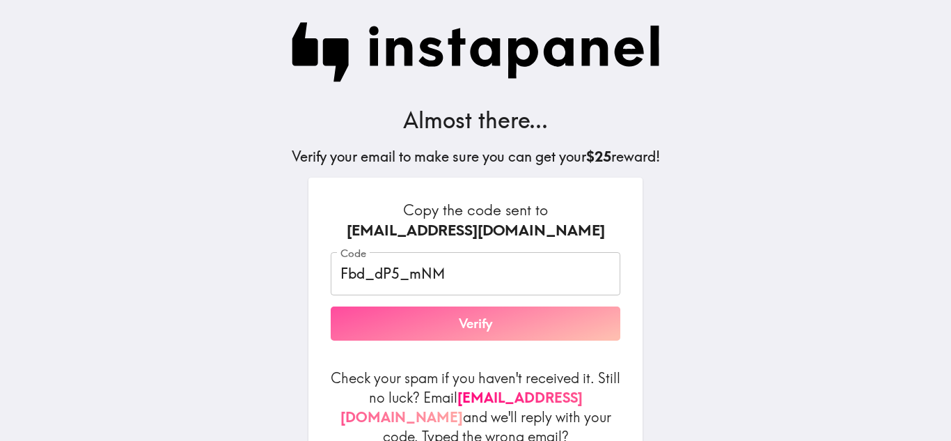
click at [471, 322] on button "Verify" at bounding box center [476, 323] width 290 height 35
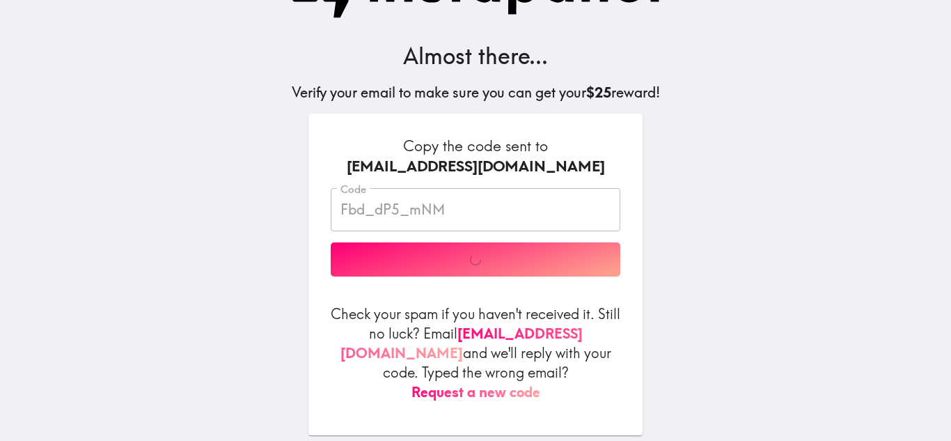
scroll to position [84, 0]
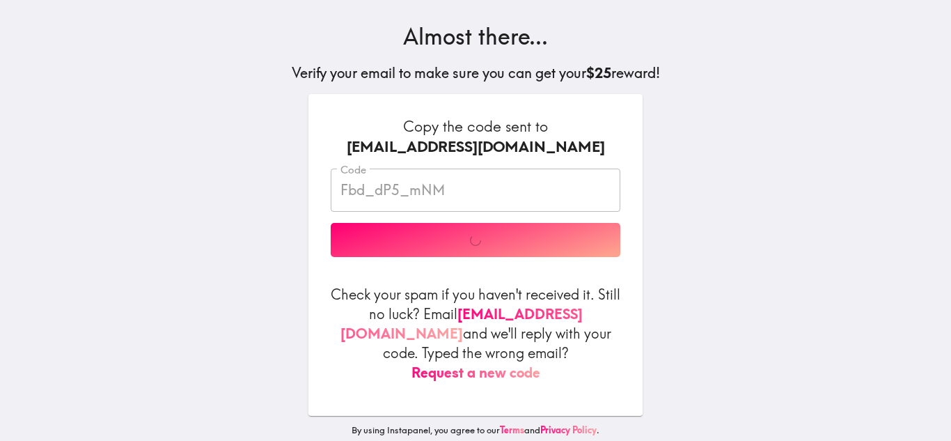
click at [492, 363] on button "Request a new code" at bounding box center [475, 372] width 129 height 19
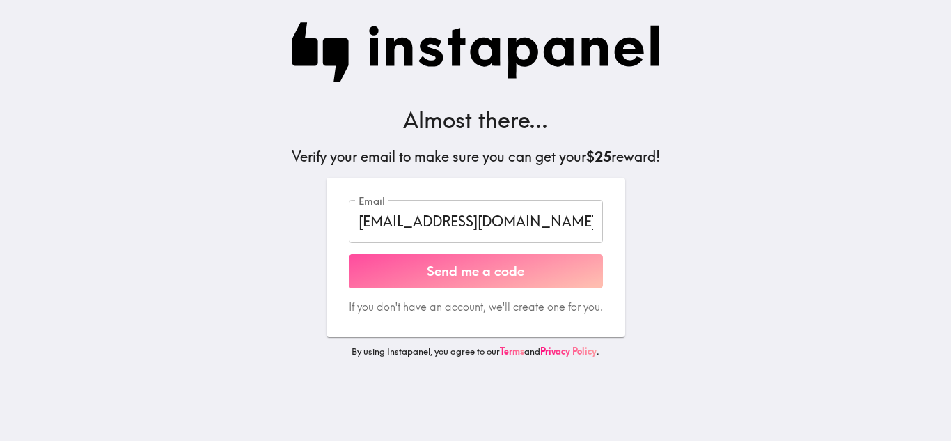
click at [444, 272] on button "Send me a code" at bounding box center [476, 271] width 254 height 35
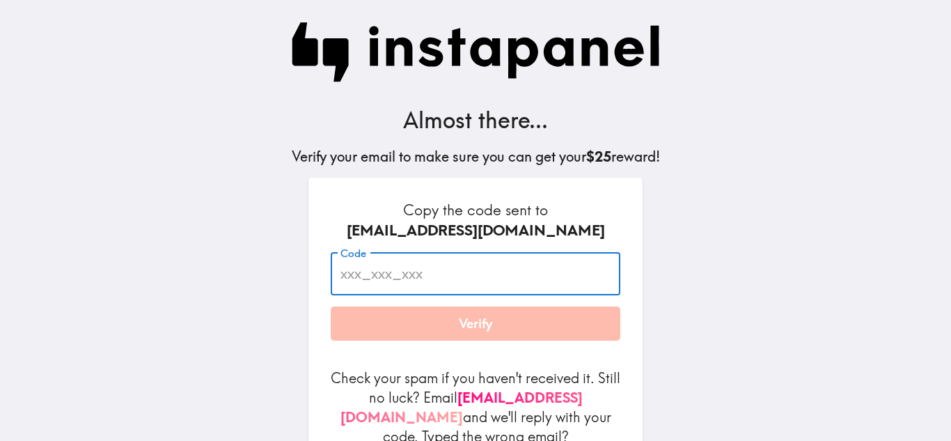
click at [373, 275] on input "Code" at bounding box center [476, 273] width 290 height 43
paste input "T5e_Drk_54t"
type input "T5e_Drk_54t"
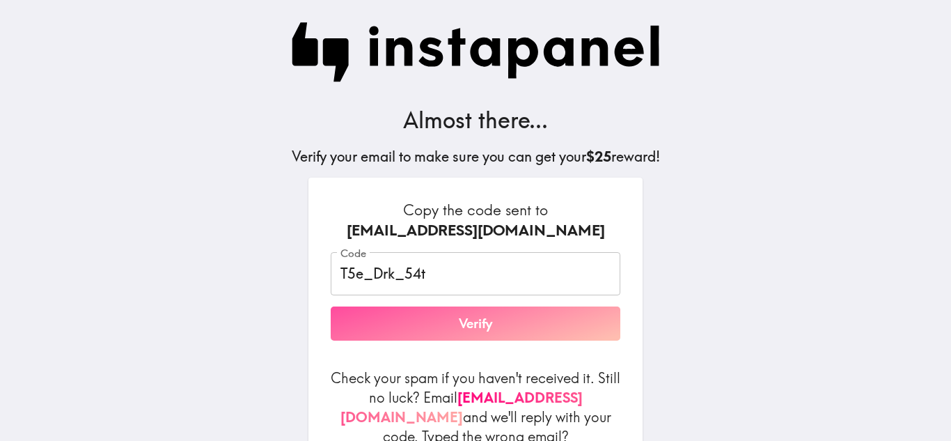
click at [470, 326] on button "Verify" at bounding box center [476, 323] width 290 height 35
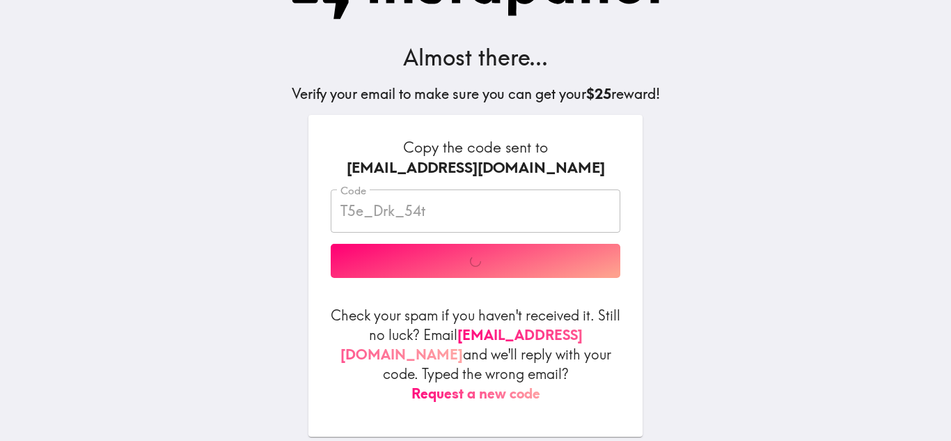
scroll to position [84, 0]
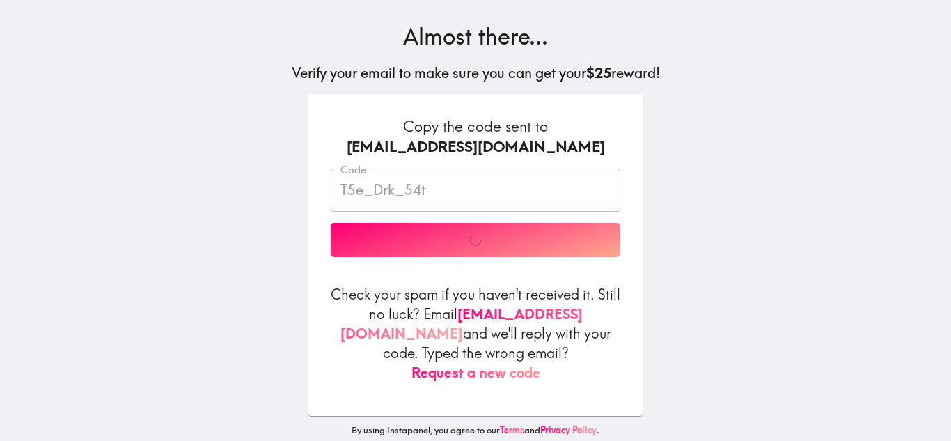
click at [478, 363] on button "Request a new code" at bounding box center [475, 372] width 129 height 19
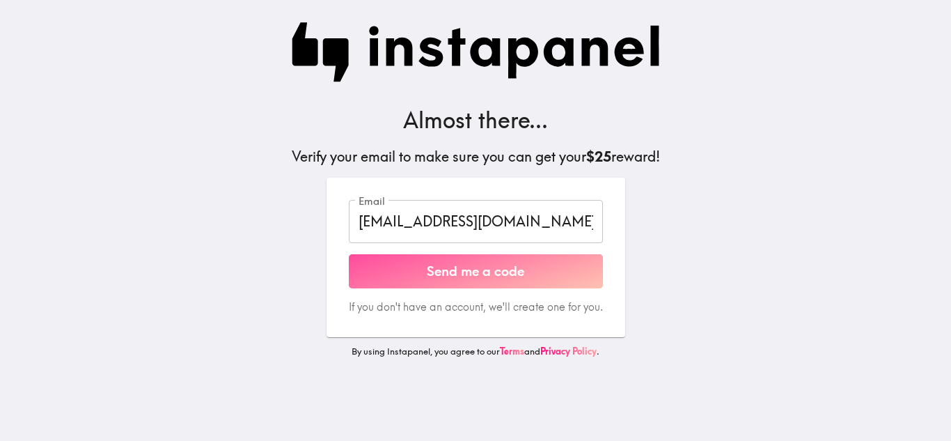
click at [460, 265] on button "Send me a code" at bounding box center [476, 271] width 254 height 35
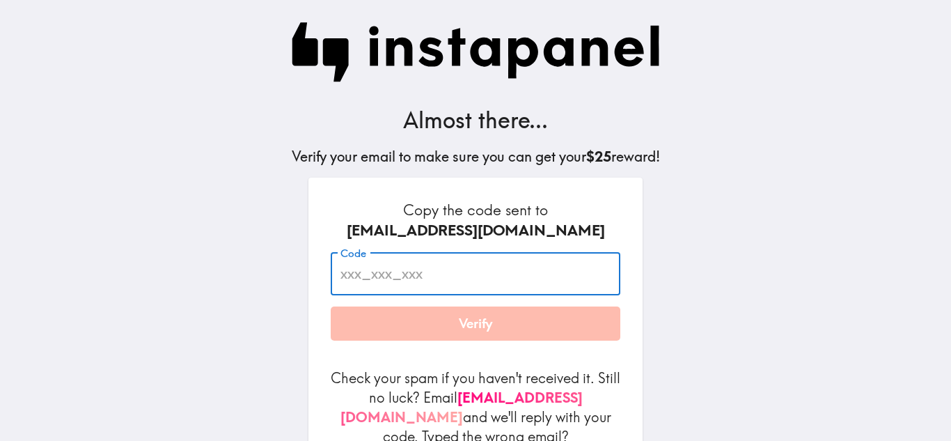
click at [356, 269] on input "Code" at bounding box center [476, 273] width 290 height 43
paste input "drh_4Uj_59R"
type input "drh_4Uj_59R"
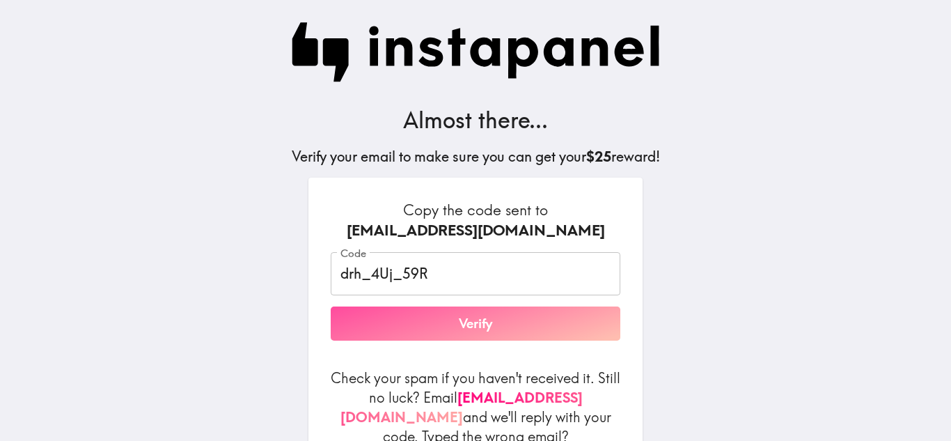
click at [478, 336] on button "Verify" at bounding box center [476, 323] width 290 height 35
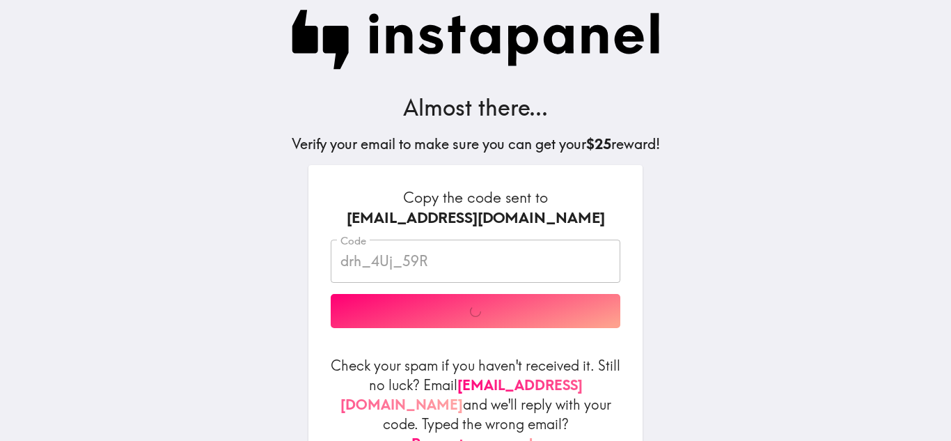
scroll to position [10, 0]
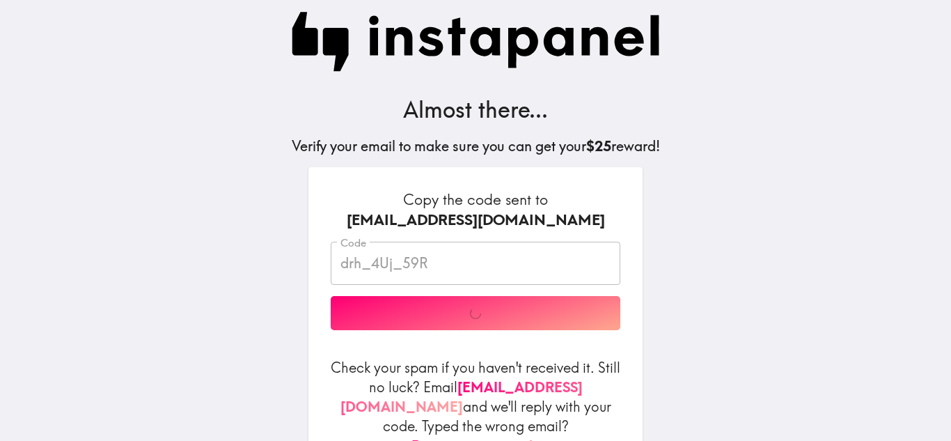
click at [502, 316] on div "Code drh_4Uj_59R Code Verify" at bounding box center [476, 286] width 290 height 88
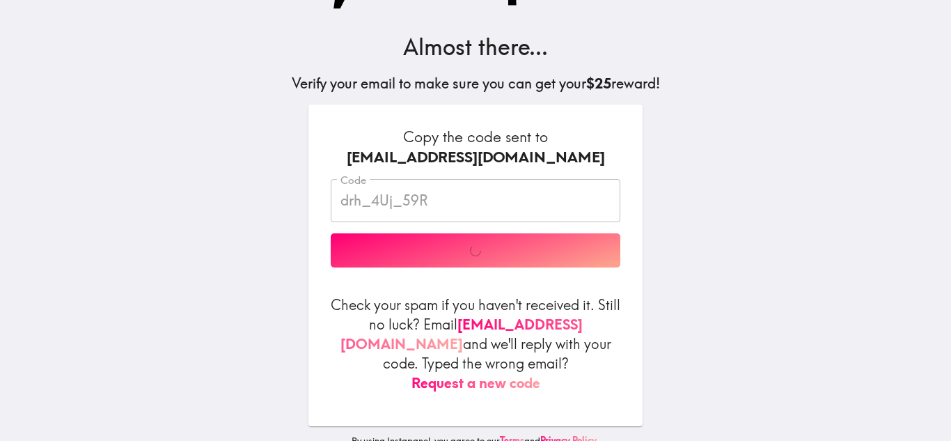
scroll to position [84, 0]
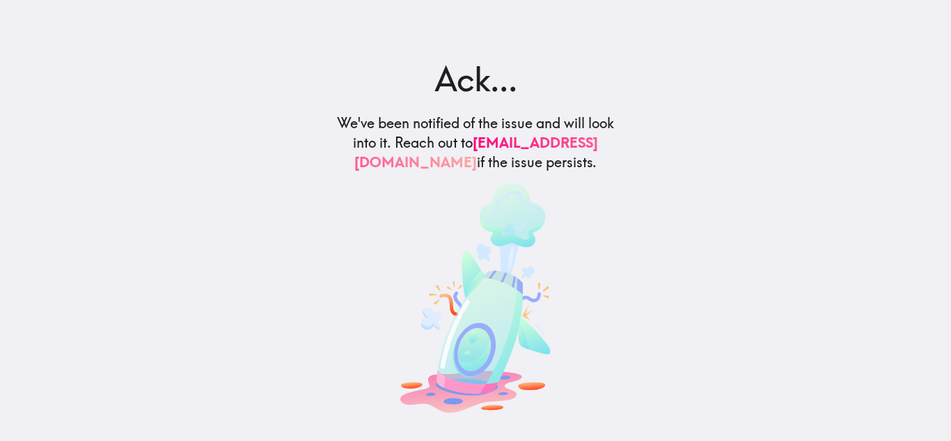
click at [351, 162] on h5 "We've been notified of the issue and will look into it. Reach out to support@in…" at bounding box center [476, 142] width 280 height 58
drag, startPoint x: 351, startPoint y: 162, endPoint x: 515, endPoint y: 166, distance: 164.4
click at [515, 166] on h5 "We've been notified of the issue and will look into it. Reach out to support@in…" at bounding box center [476, 142] width 280 height 58
copy link "support@instapanel.com"
